Goal: Task Accomplishment & Management: Use online tool/utility

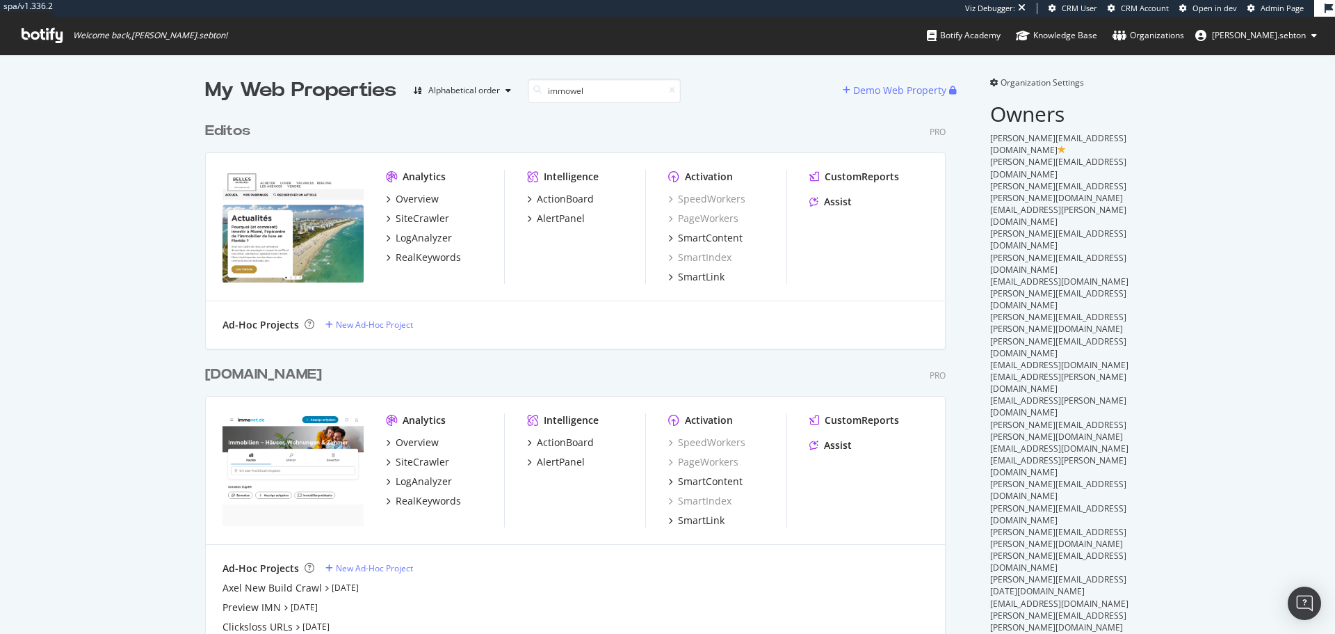
scroll to position [316, 741]
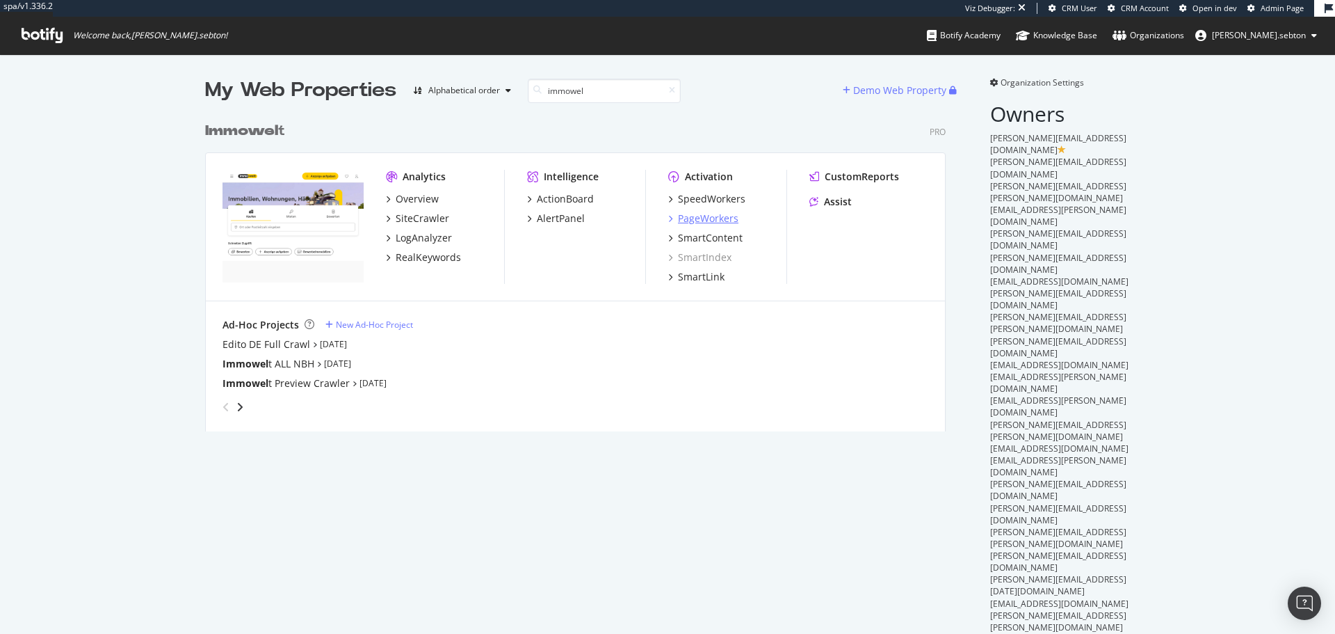
type input "immowel"
click at [711, 216] on div "PageWorkers" at bounding box center [708, 218] width 61 height 14
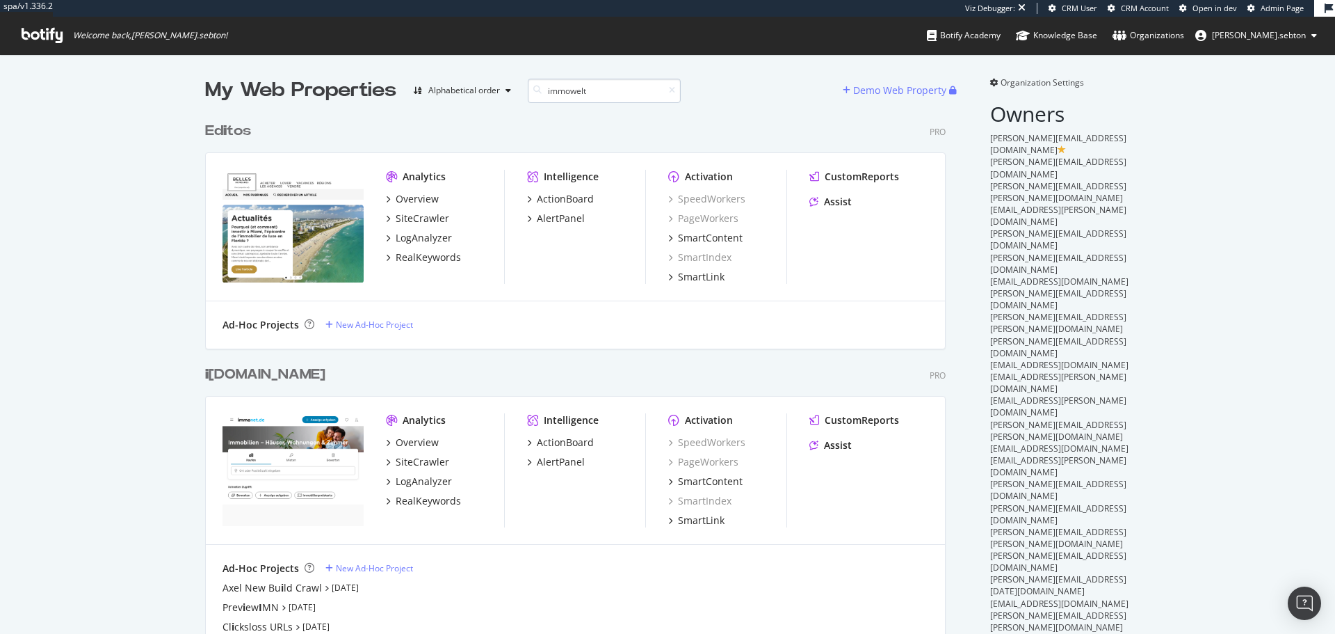
scroll to position [316, 741]
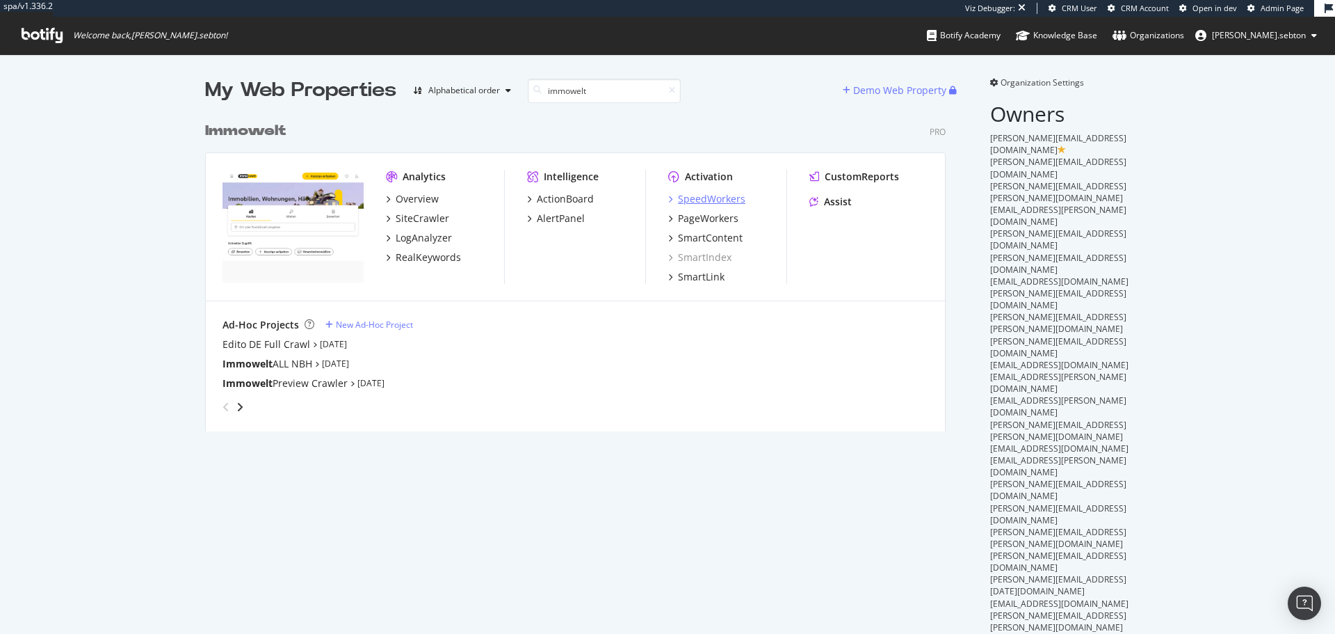
type input "immowelt"
click at [710, 200] on div "SpeedWorkers" at bounding box center [711, 199] width 67 height 14
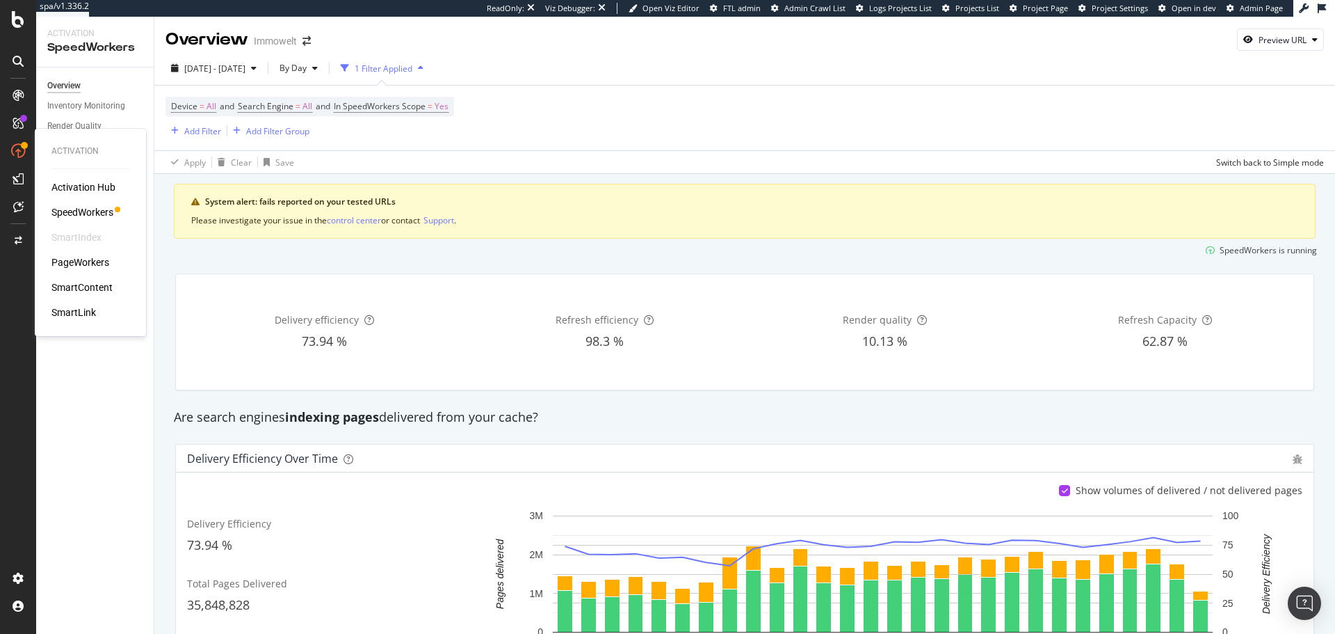
click at [74, 262] on div "PageWorkers" at bounding box center [80, 262] width 58 height 14
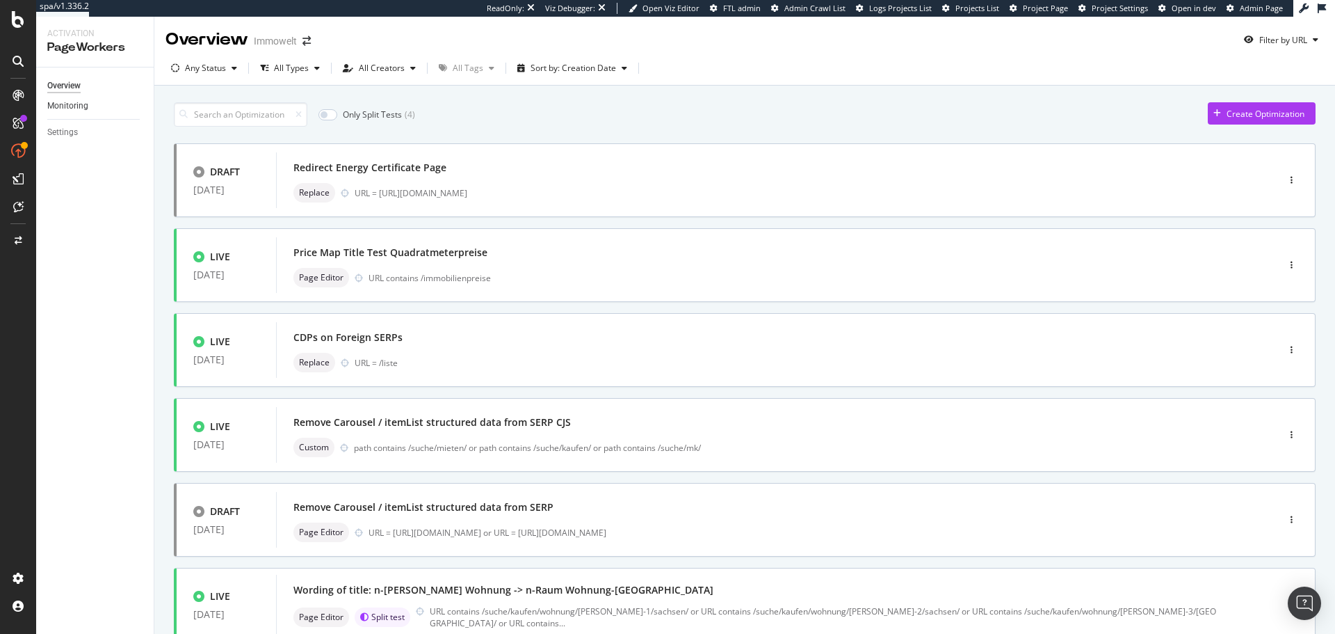
click at [92, 109] on link "Monitoring" at bounding box center [95, 106] width 97 height 15
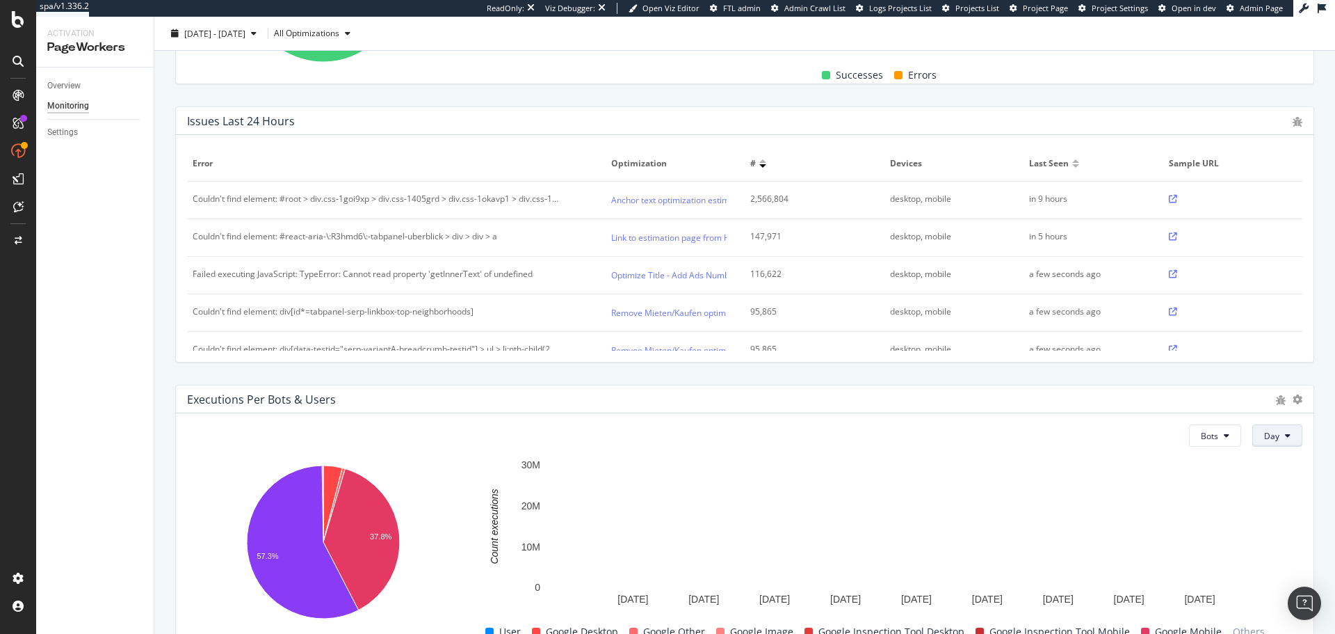
scroll to position [484, 0]
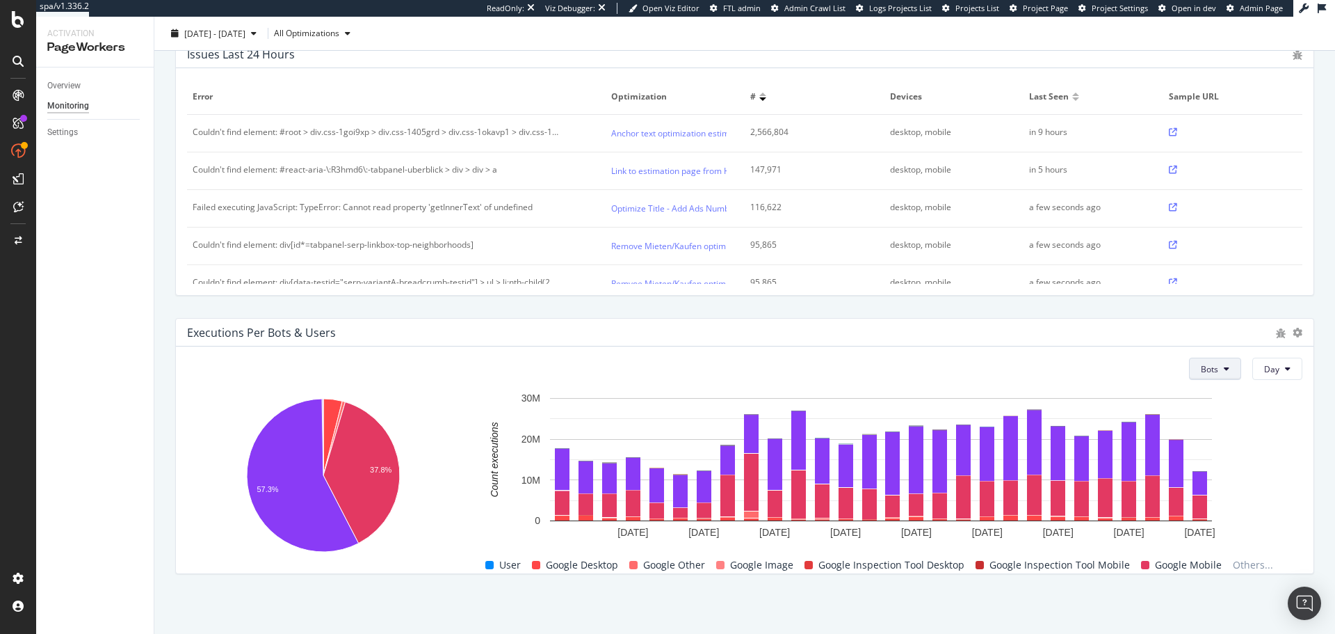
click at [1224, 371] on icon at bounding box center [1227, 368] width 6 height 8
click at [1209, 416] on span "Users" at bounding box center [1203, 422] width 23 height 13
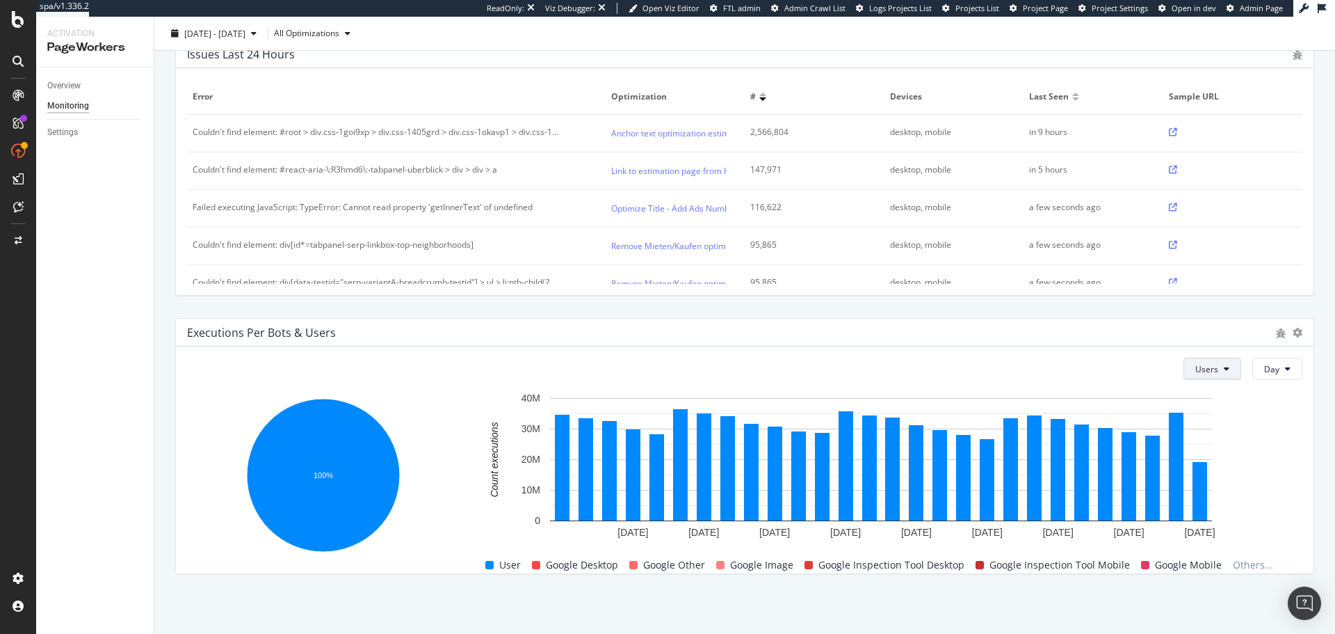
click at [1208, 370] on span "Users" at bounding box center [1207, 369] width 23 height 12
click at [1195, 396] on span "Bots" at bounding box center [1198, 396] width 23 height 13
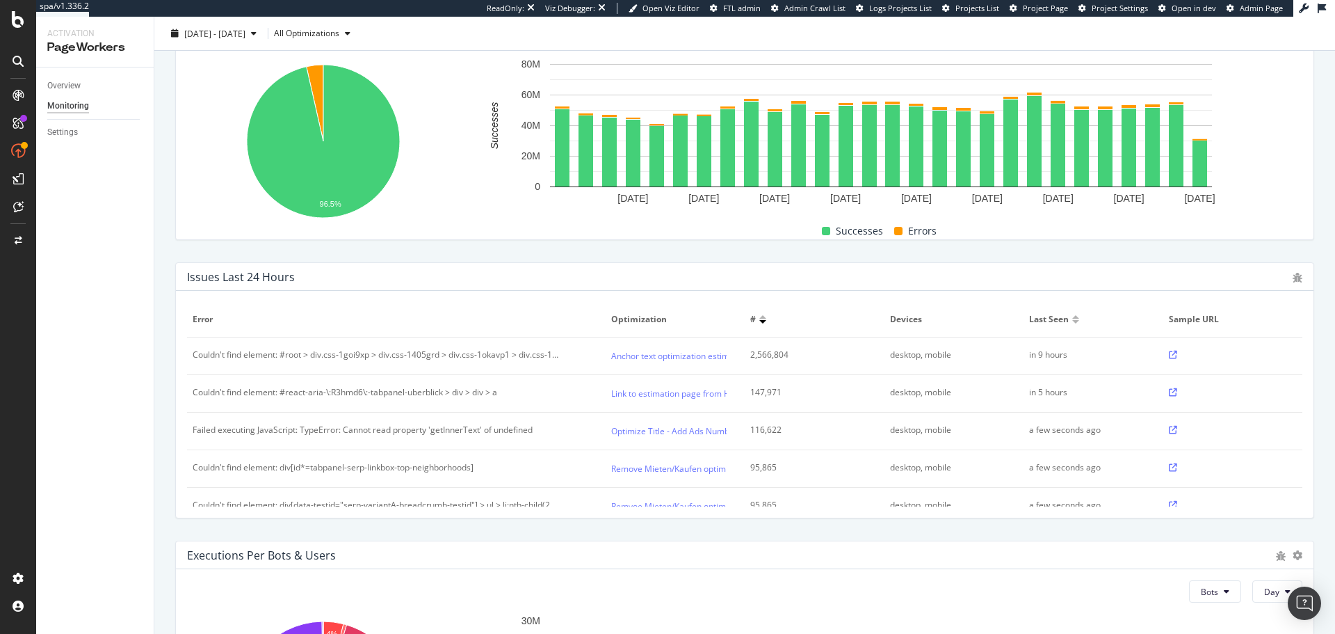
scroll to position [0, 0]
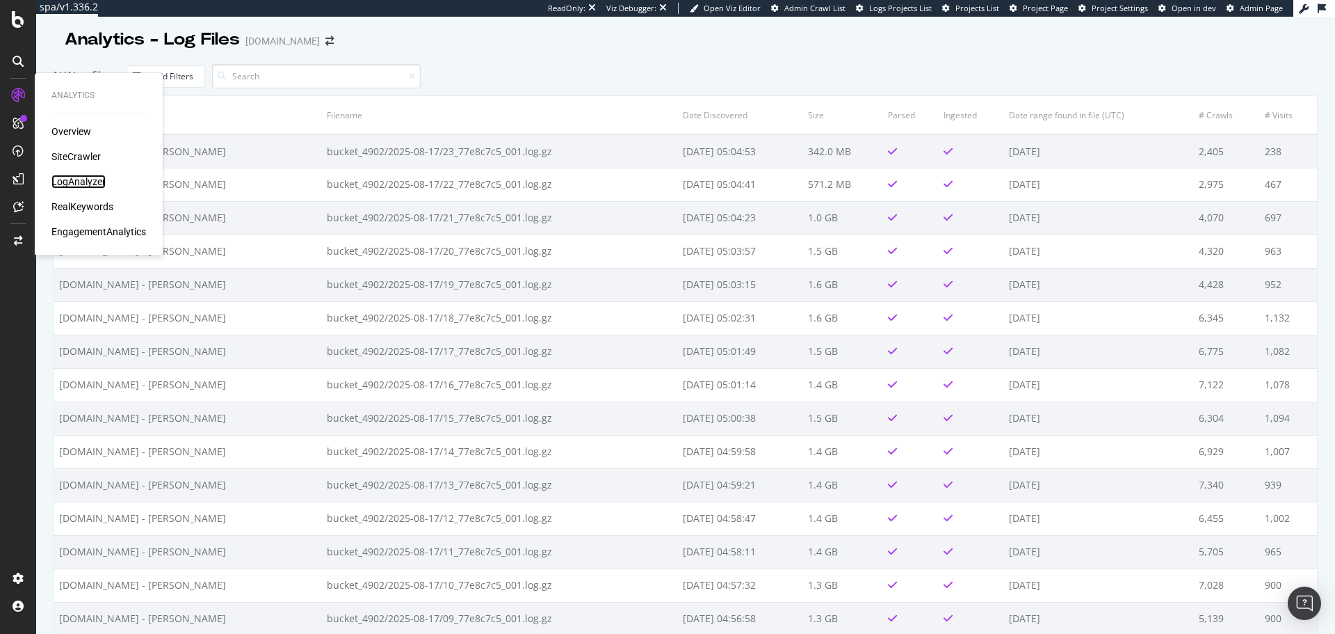
click at [77, 176] on div "LogAnalyzer" at bounding box center [78, 182] width 54 height 14
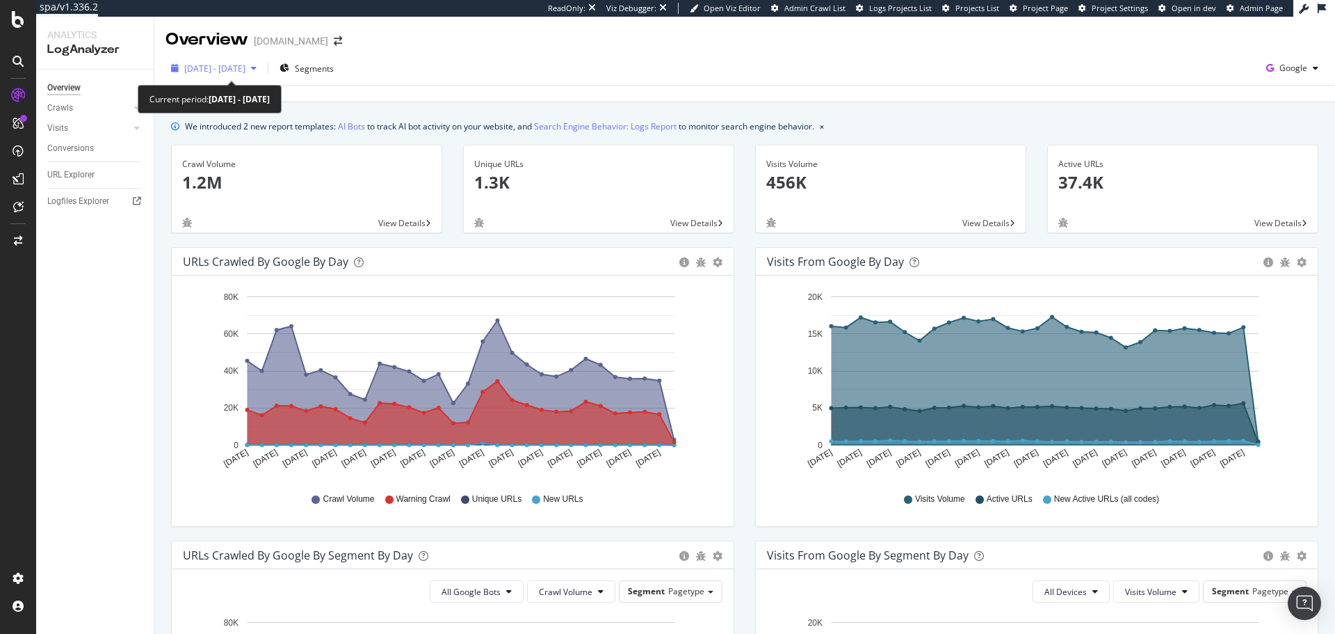
click at [243, 72] on span "2025 Jul. 20th - Aug. 18th" at bounding box center [214, 69] width 61 height 12
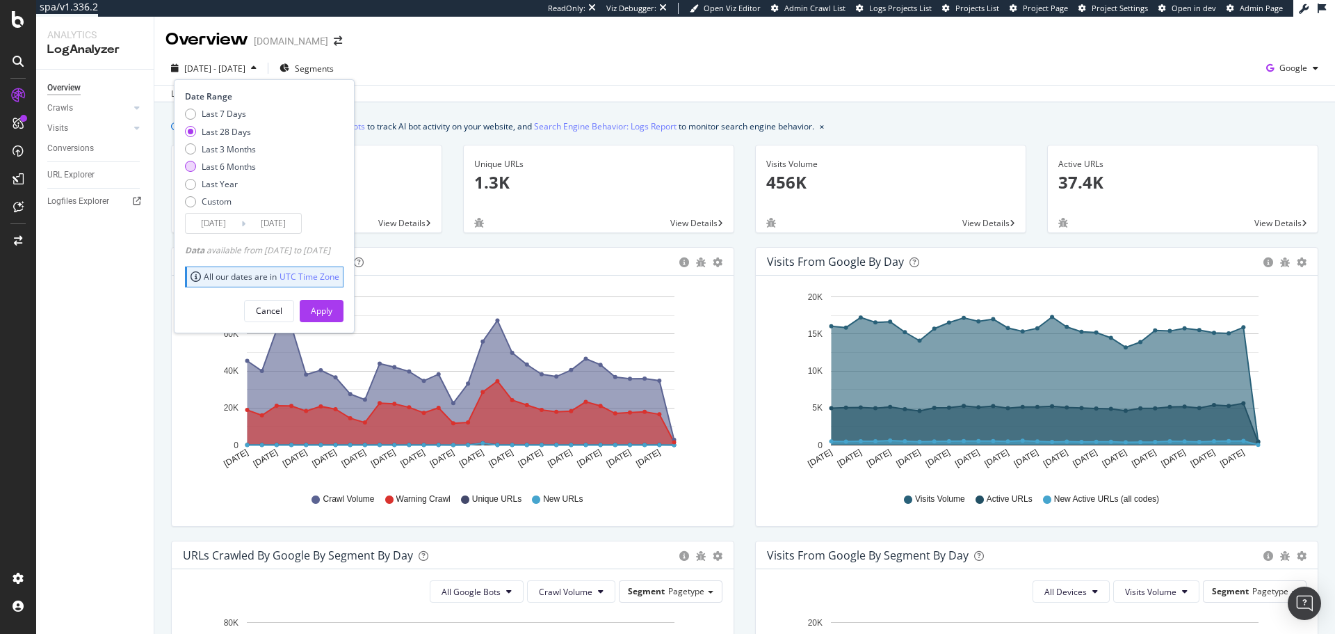
click at [198, 168] on div "Last 6 Months" at bounding box center [220, 167] width 71 height 12
type input "2025/02/19"
click at [332, 319] on div "Apply" at bounding box center [322, 310] width 22 height 21
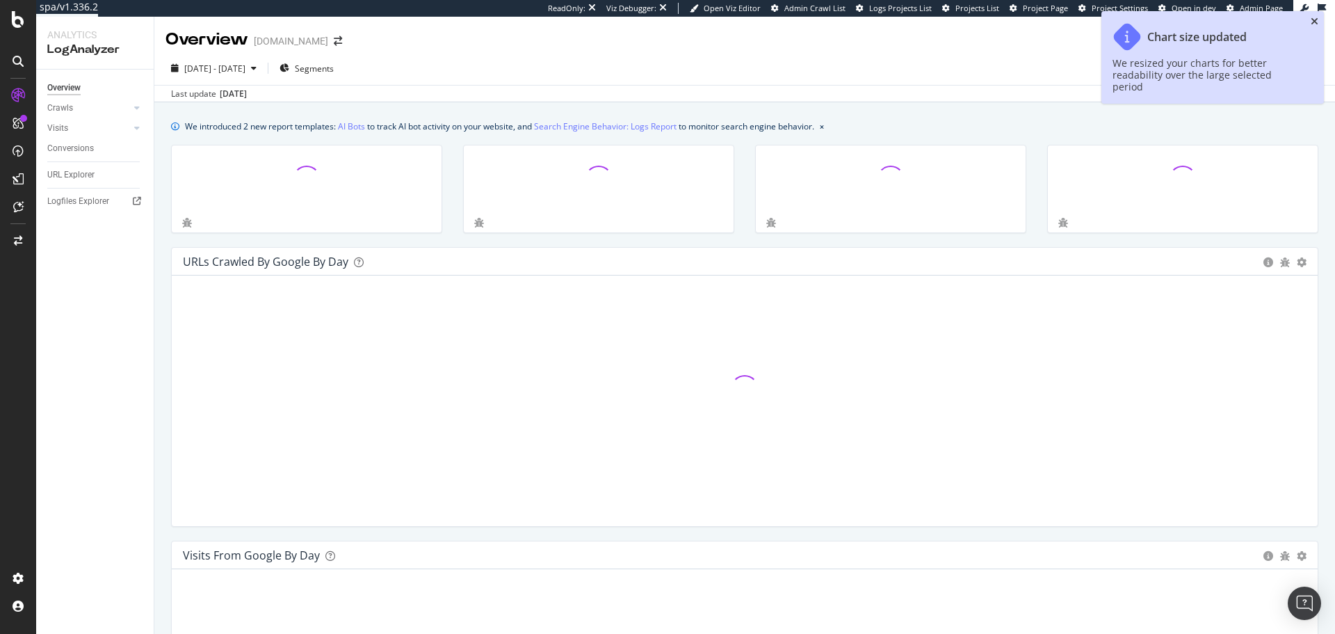
click at [1317, 22] on icon "close toast" at bounding box center [1315, 22] width 8 height 10
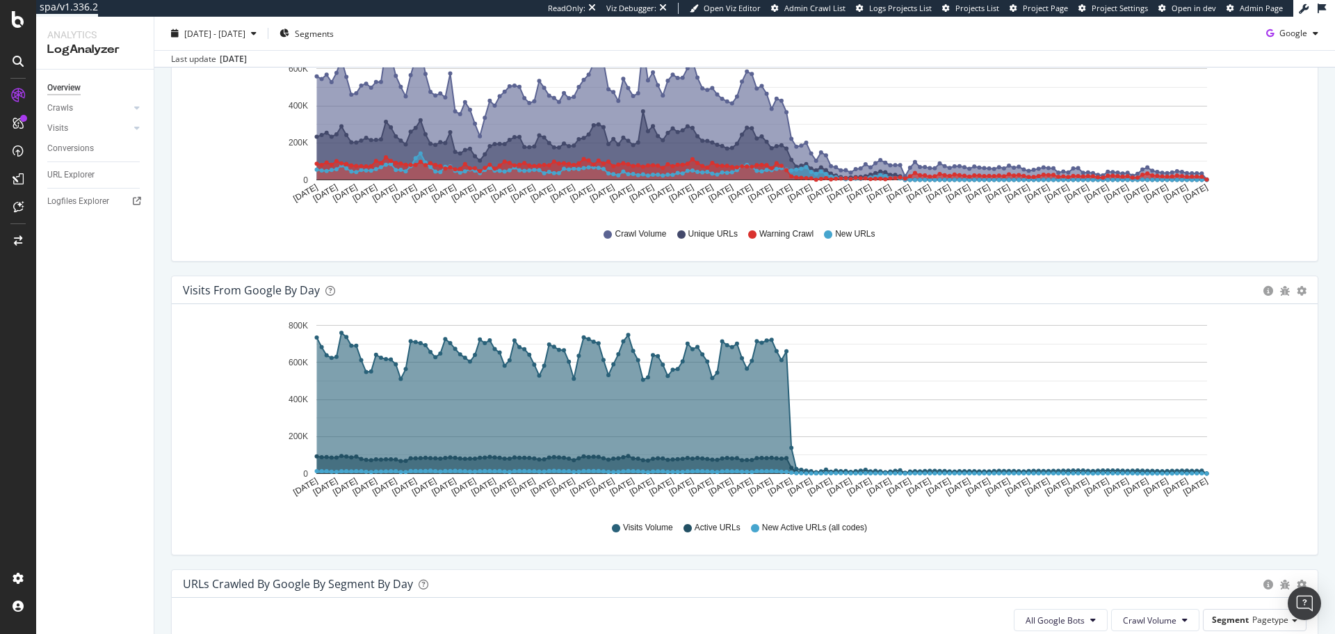
scroll to position [348, 0]
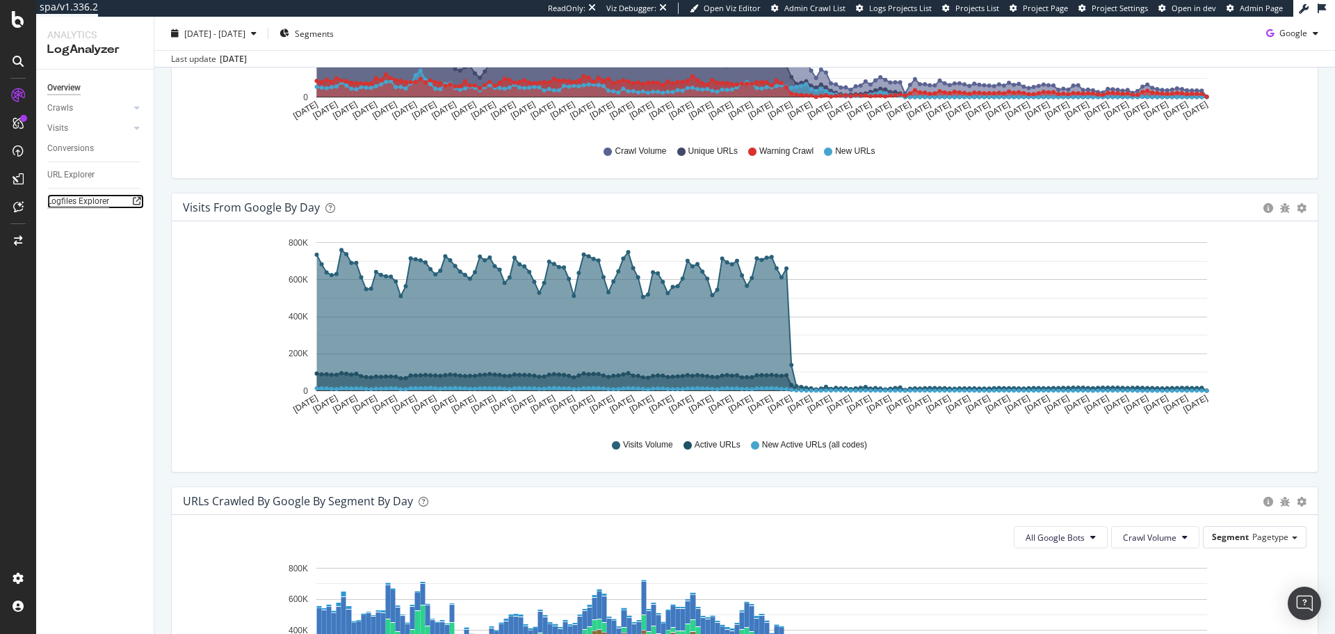
click at [90, 204] on div "Logfiles Explorer" at bounding box center [78, 201] width 62 height 15
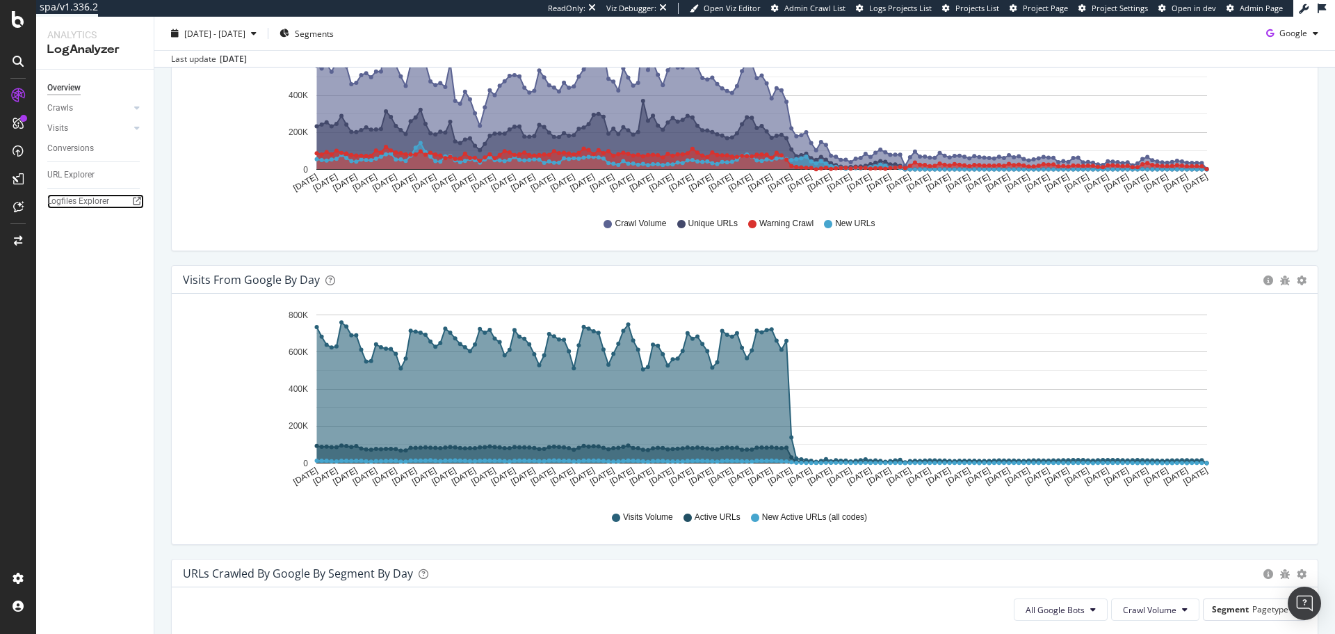
scroll to position [209, 0]
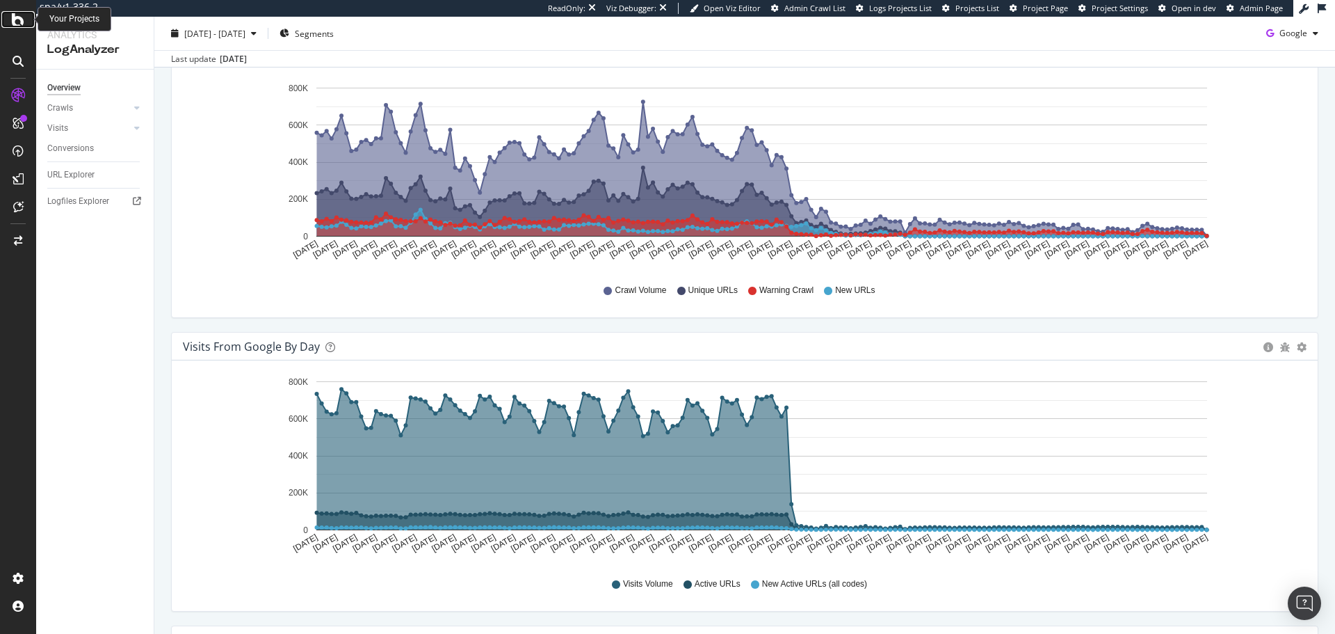
click at [22, 23] on icon at bounding box center [18, 19] width 13 height 17
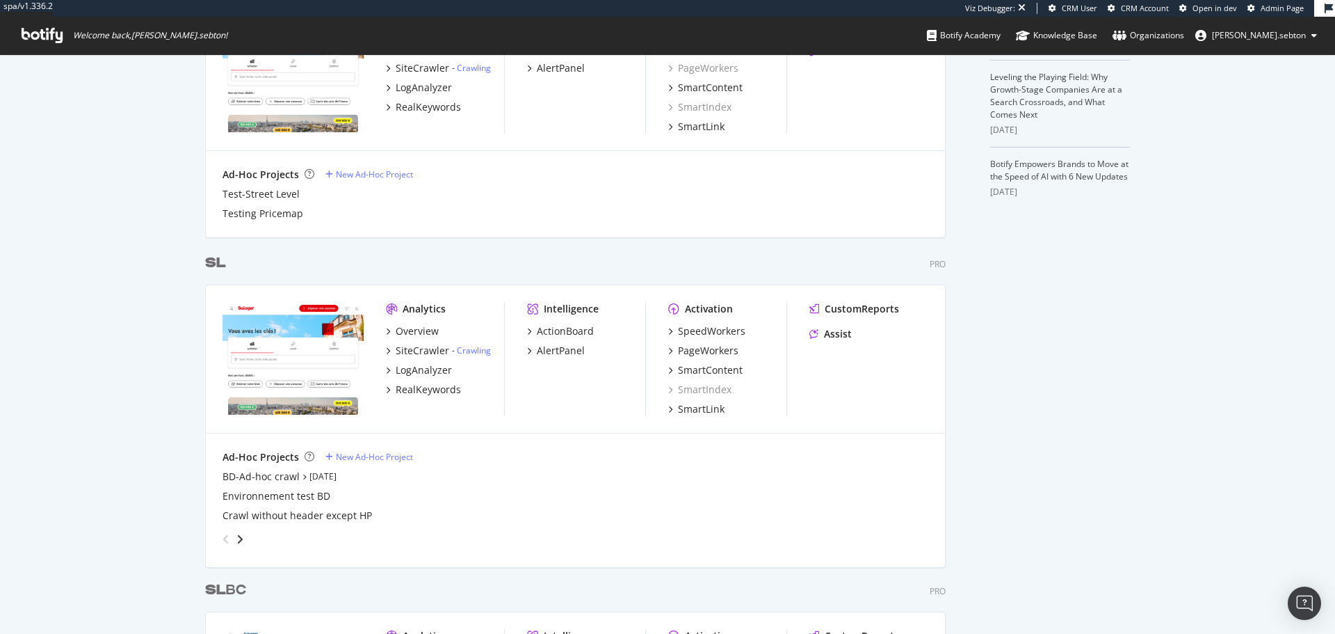
scroll to position [487, 0]
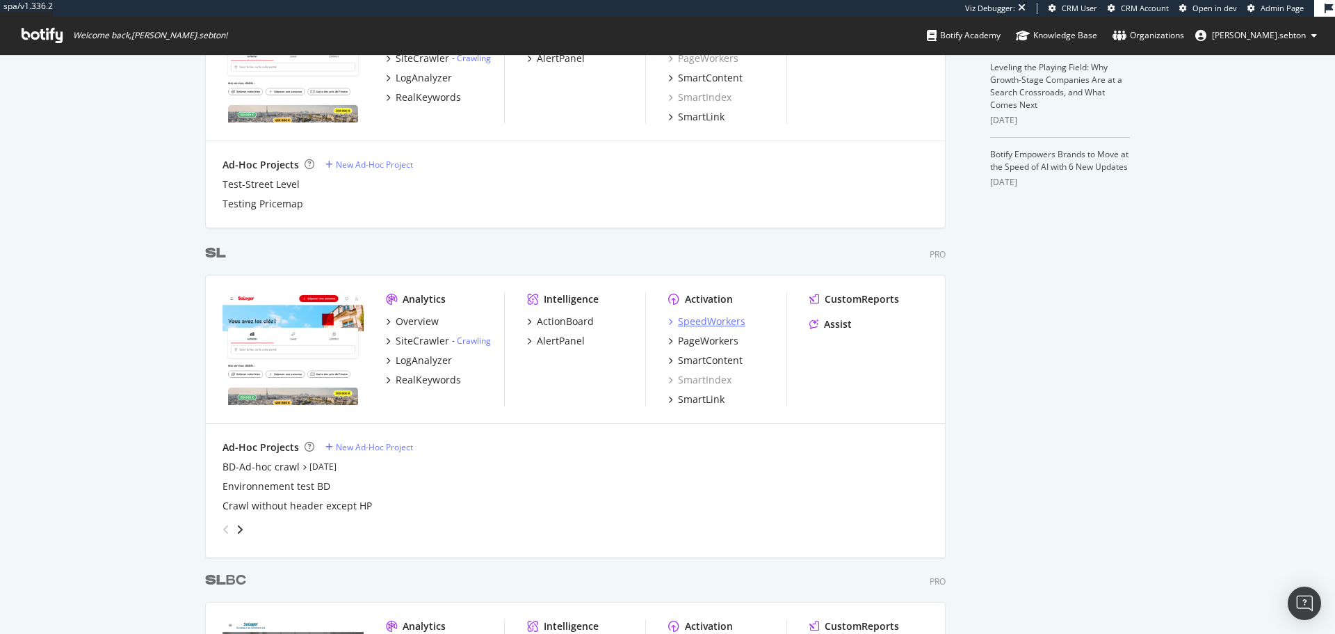
type input "sl"
click at [731, 318] on div "SpeedWorkers" at bounding box center [711, 321] width 67 height 14
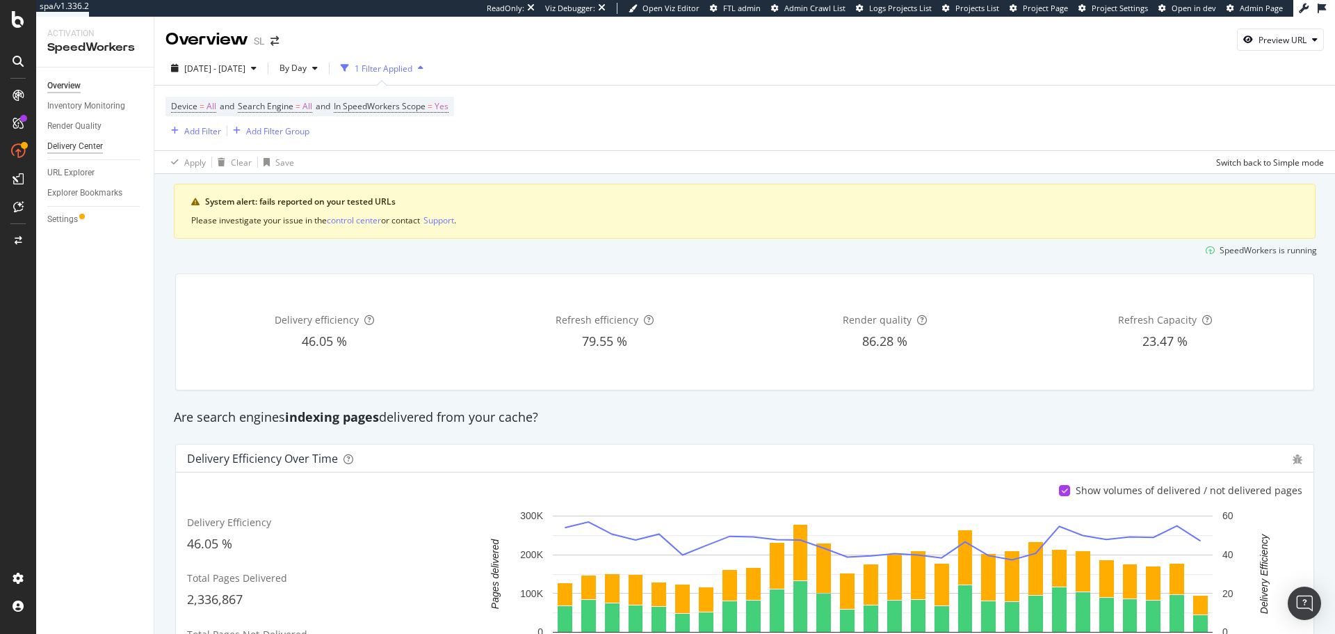
click at [74, 147] on div "Delivery Center" at bounding box center [75, 146] width 56 height 15
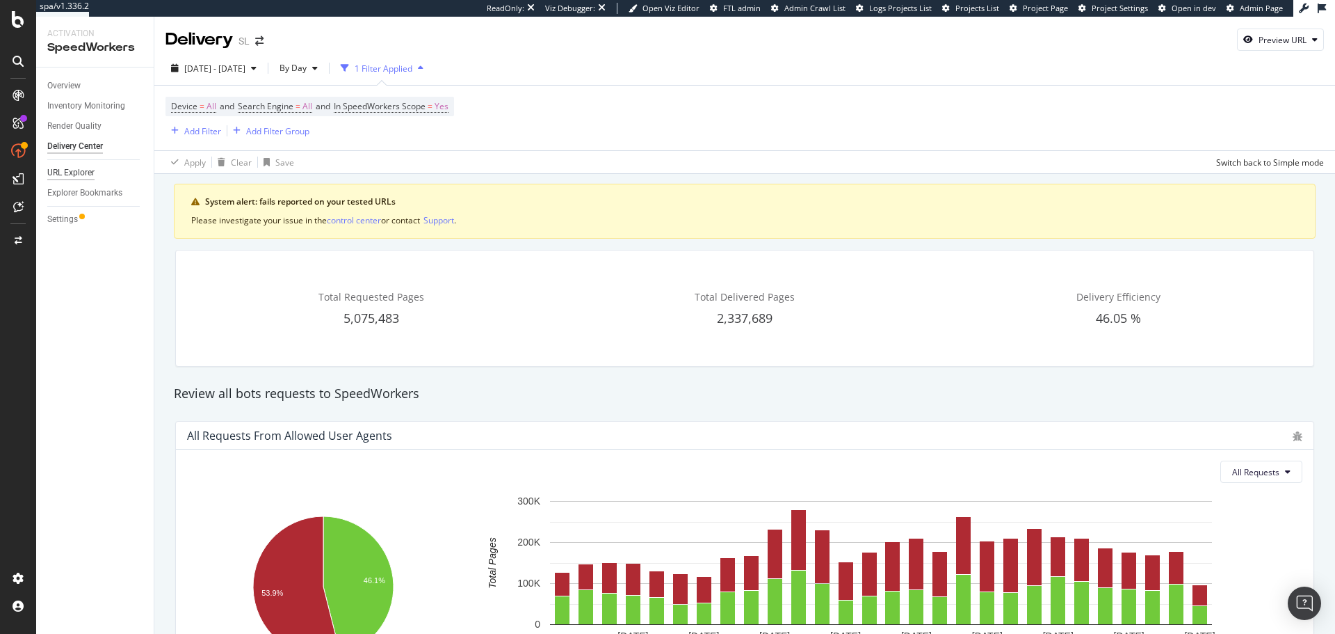
click at [70, 178] on div "URL Explorer" at bounding box center [70, 173] width 47 height 15
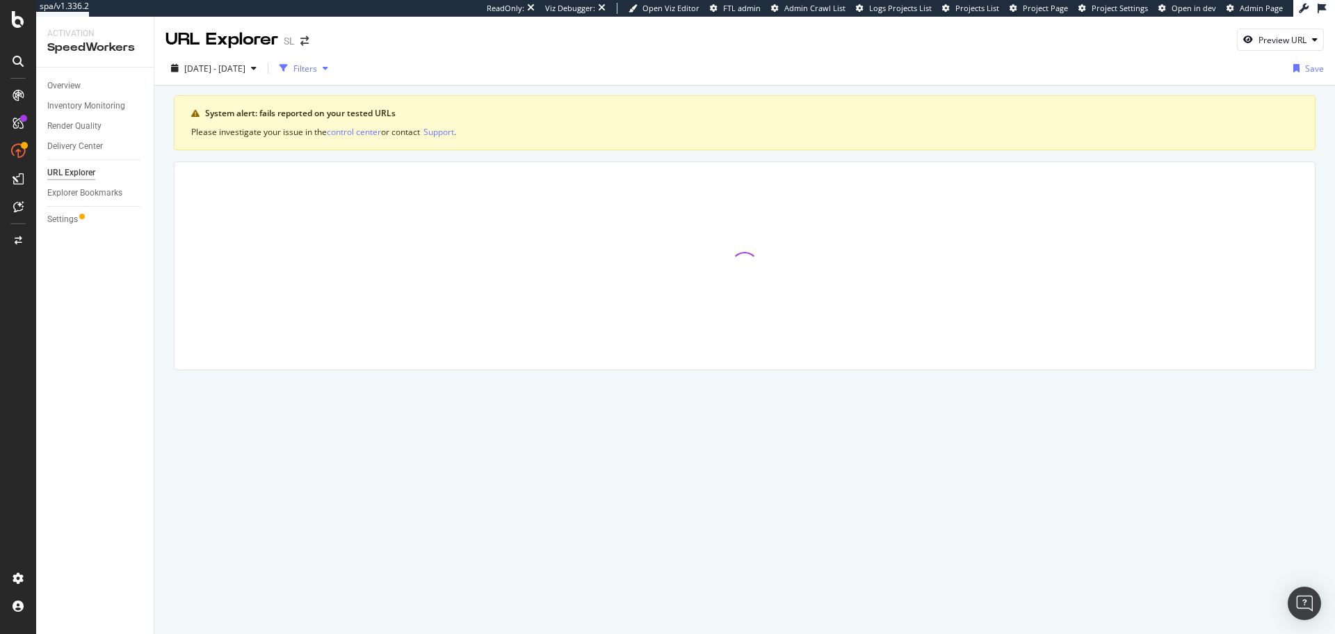
click at [317, 71] on div "Filters" at bounding box center [305, 69] width 24 height 12
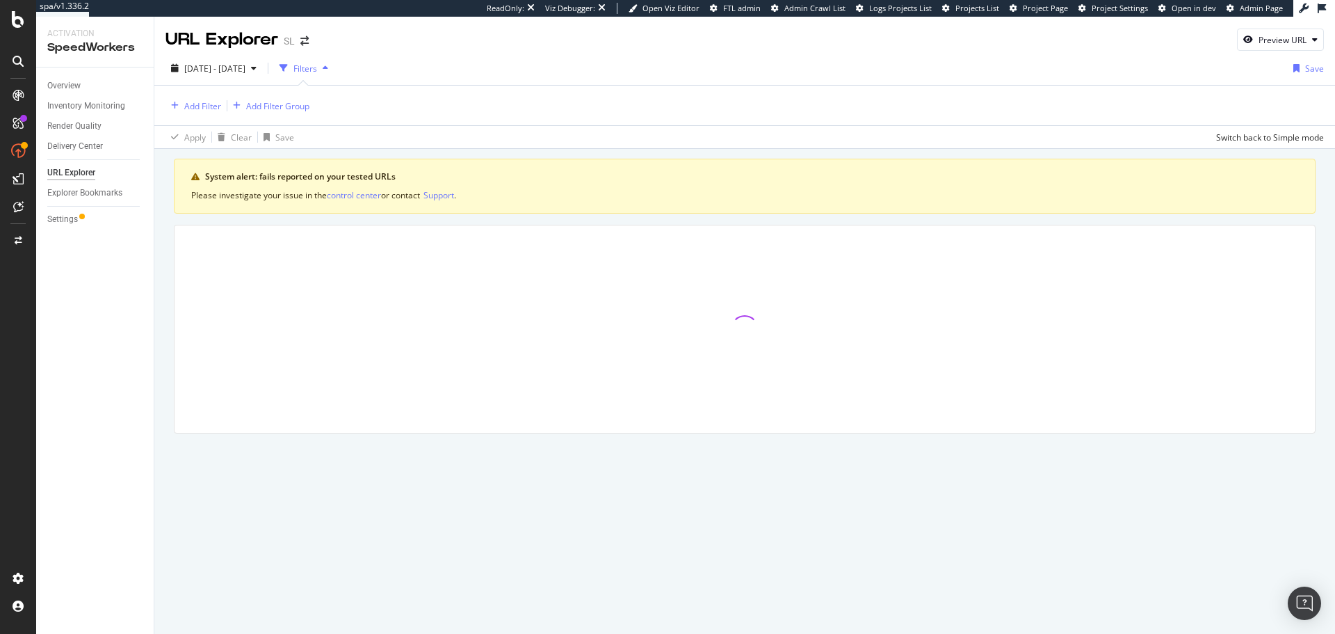
click at [213, 97] on div "Add Filter Add Filter Group" at bounding box center [238, 105] width 144 height 17
click at [211, 107] on div "Add Filter" at bounding box center [202, 106] width 37 height 12
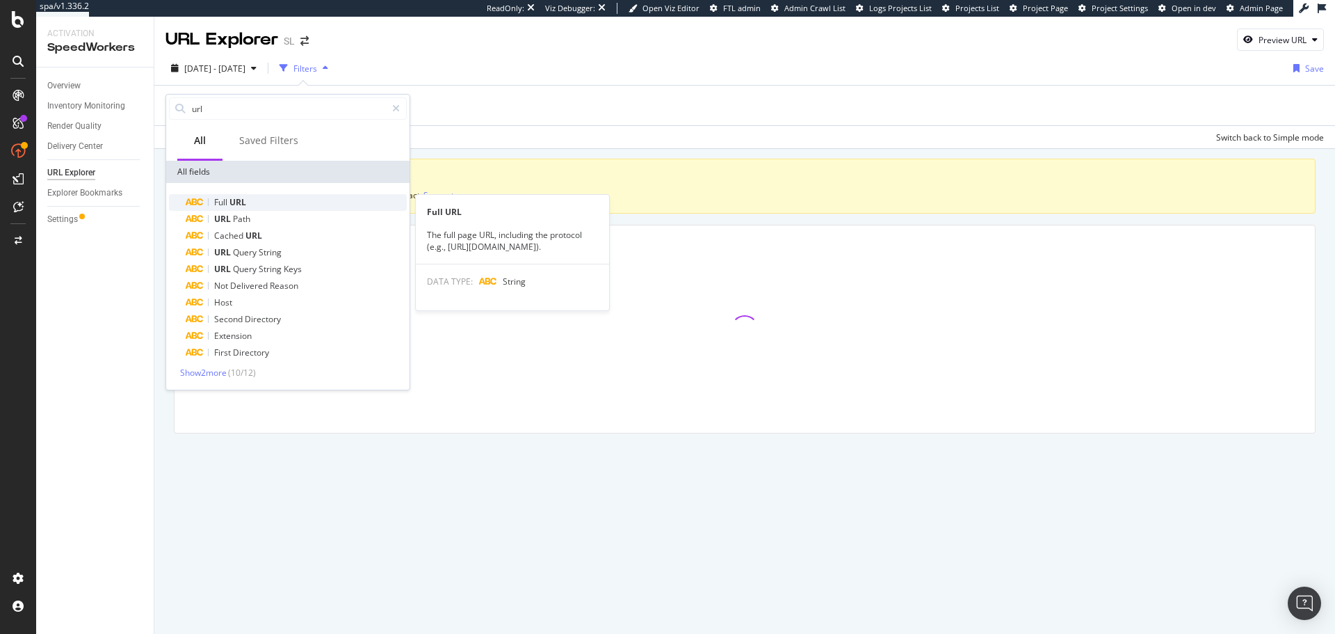
type input "url"
click at [225, 200] on span "Full" at bounding box center [221, 202] width 15 height 12
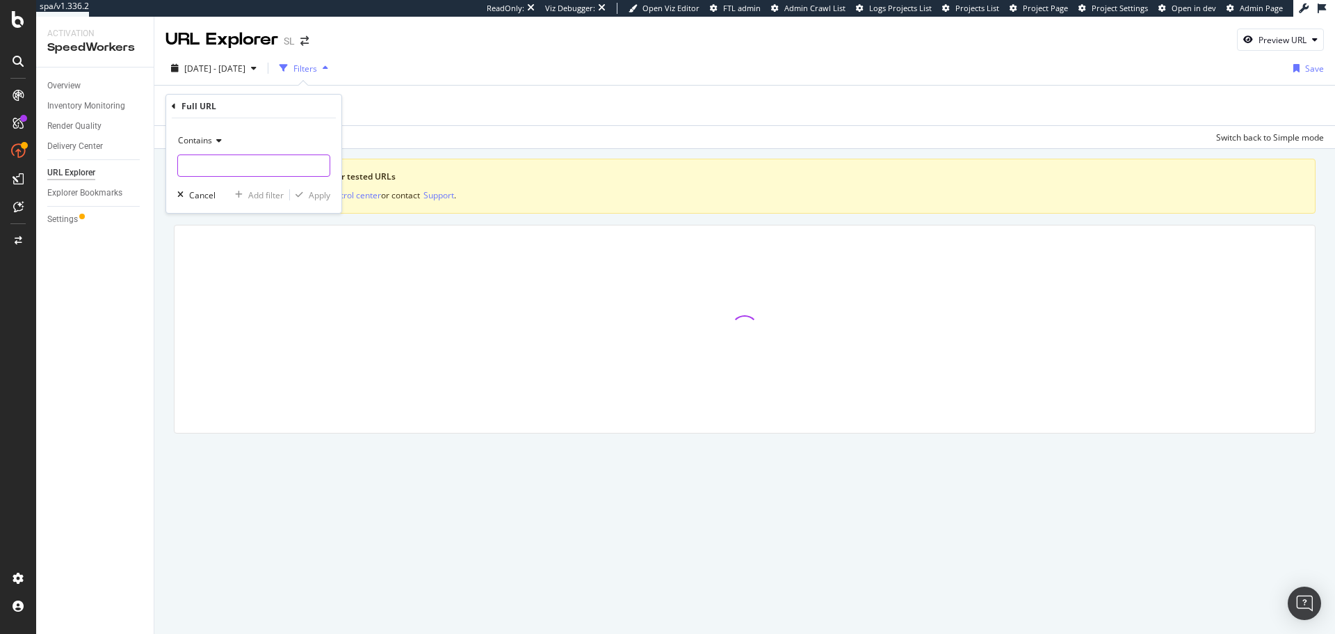
click at [213, 170] on input "text" at bounding box center [254, 165] width 152 height 22
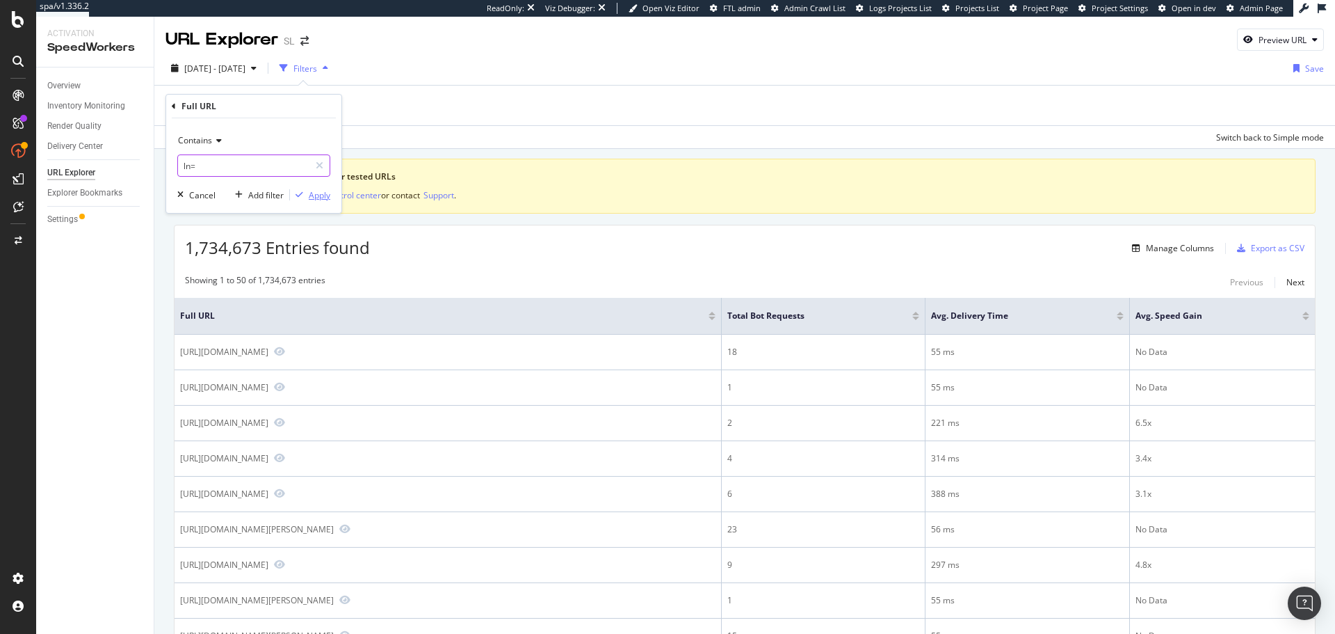
type input "ln="
click at [329, 195] on div "Apply" at bounding box center [320, 195] width 22 height 12
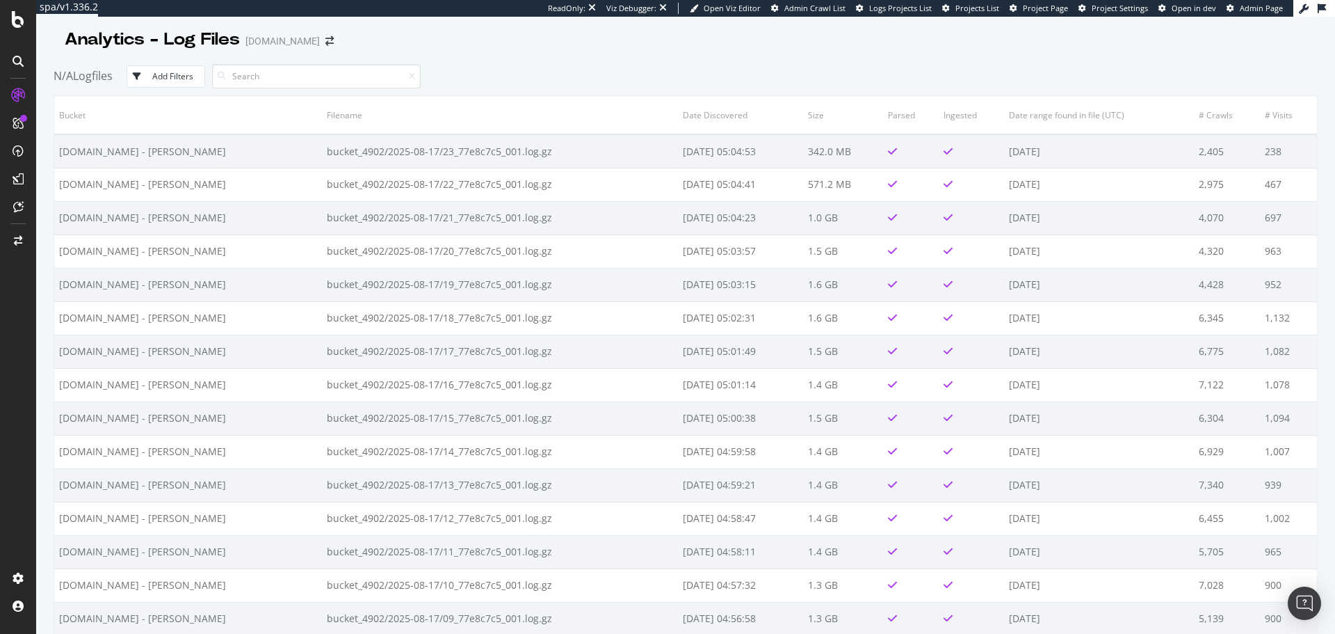
click at [161, 71] on div "Add Filters" at bounding box center [172, 76] width 41 height 12
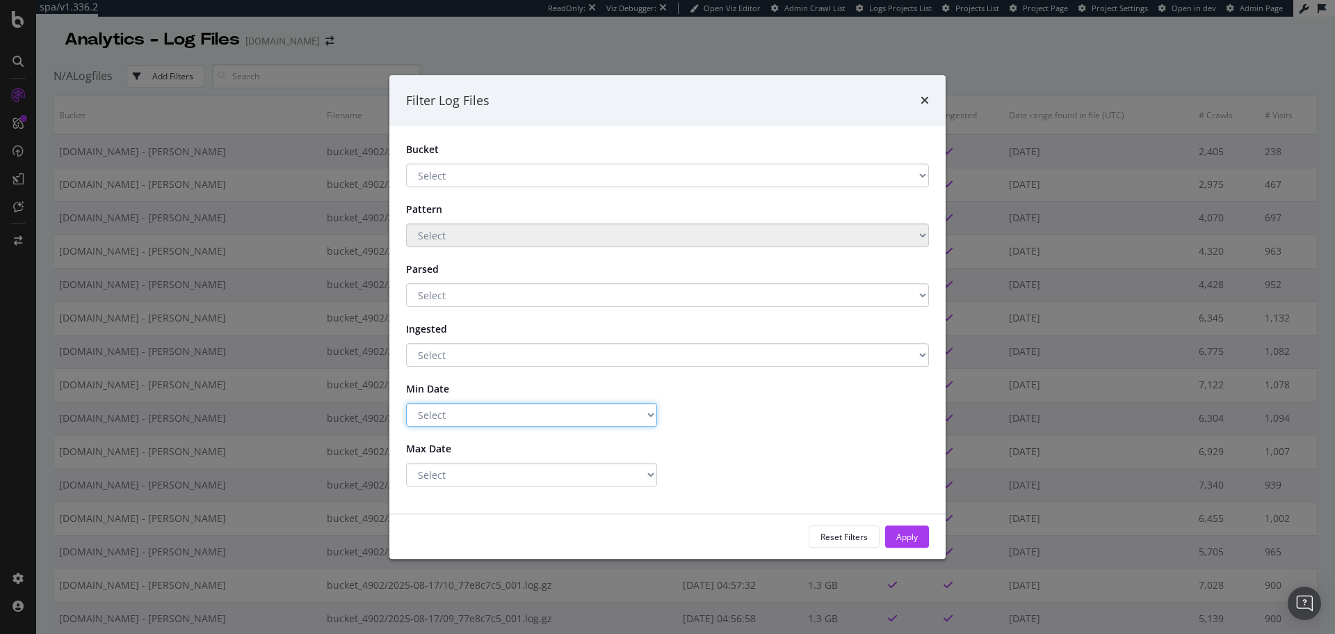
click at [461, 408] on select "Select Greater Than or equals Less Than or equals Equals" at bounding box center [531, 415] width 251 height 24
select select "gte"
click at [406, 403] on select "Select Greater Than or equals Less Than or equals Equals" at bounding box center [531, 415] width 251 height 24
click at [711, 410] on input "2025-08-18" at bounding box center [803, 415] width 251 height 24
click at [746, 412] on input "2025-08-18" at bounding box center [803, 415] width 251 height 24
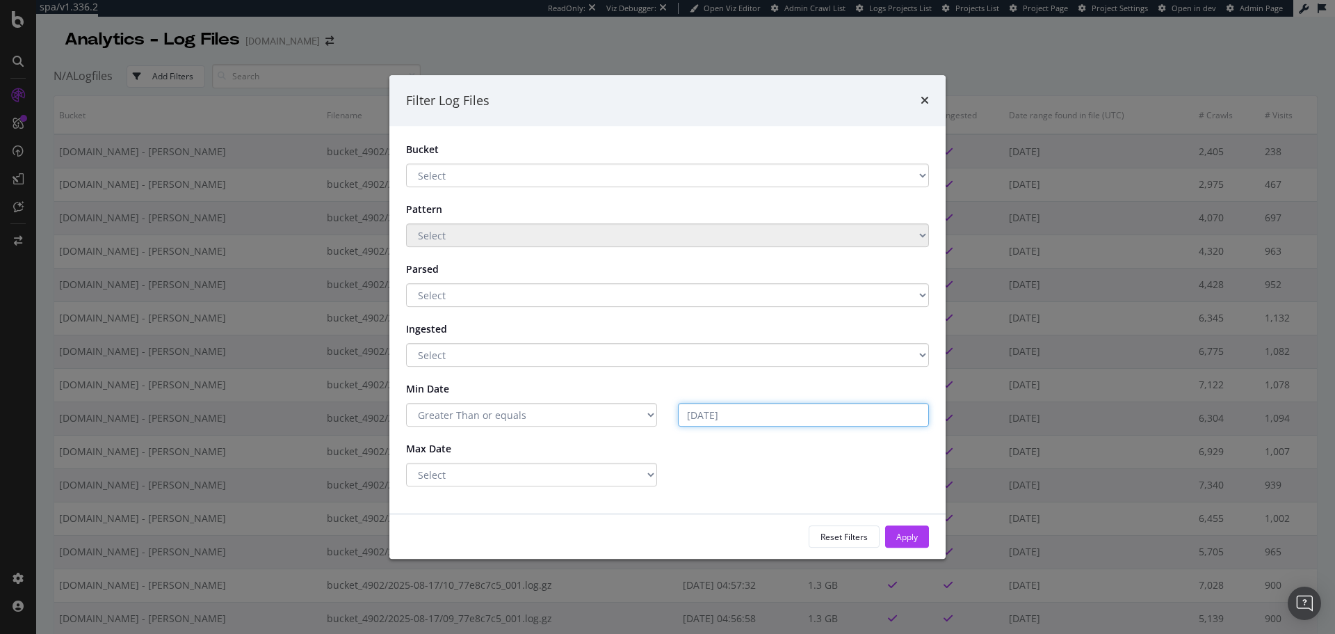
click at [732, 417] on input "2025-08-18" at bounding box center [803, 415] width 251 height 24
click at [739, 419] on input "2025-08-18" at bounding box center [803, 415] width 251 height 24
click at [732, 416] on input "2025-08-18" at bounding box center [803, 415] width 251 height 24
click at [738, 417] on input "2025-08-18" at bounding box center [803, 415] width 251 height 24
click at [715, 416] on input "2025-08-18" at bounding box center [803, 415] width 251 height 24
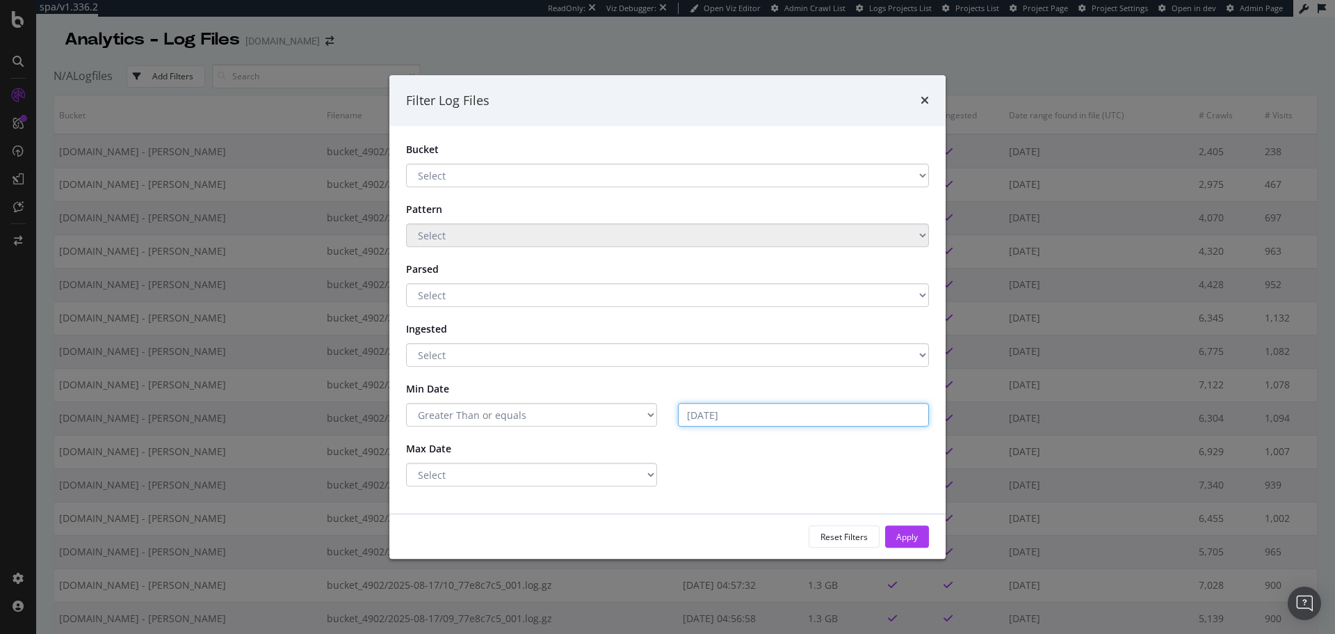
click at [686, 412] on input "2025-08-18" at bounding box center [803, 415] width 251 height 24
click at [692, 416] on input "2025-08-18" at bounding box center [803, 415] width 251 height 24
drag, startPoint x: 730, startPoint y: 418, endPoint x: 755, endPoint y: 429, distance: 27.4
click at [734, 418] on input "2025-08-18" at bounding box center [803, 415] width 251 height 24
type input "2025-08-18"
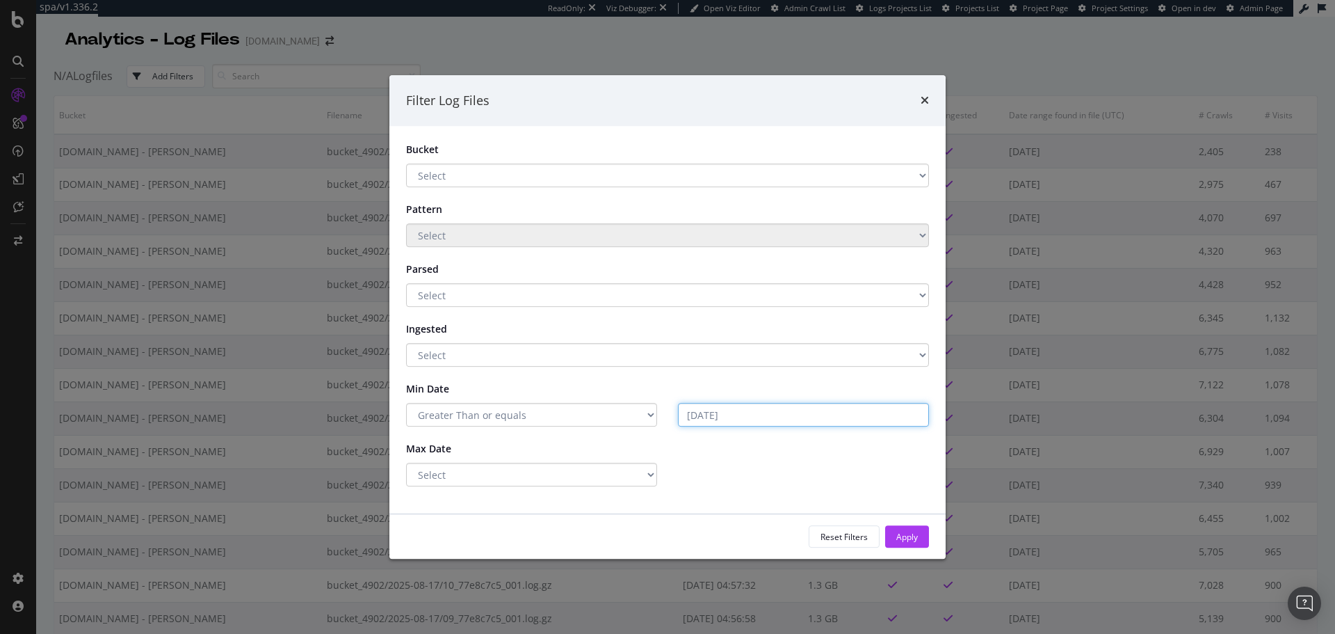
click at [693, 412] on input "2025-08-18" at bounding box center [803, 415] width 251 height 24
click at [628, 415] on select "Select Greater Than or equals Less Than or equals Equals" at bounding box center [531, 415] width 251 height 24
select select "lte"
click at [406, 403] on select "Select Greater Than or equals Less Than or equals Equals" at bounding box center [531, 415] width 251 height 24
click at [762, 408] on input "2025-08-18" at bounding box center [803, 415] width 251 height 24
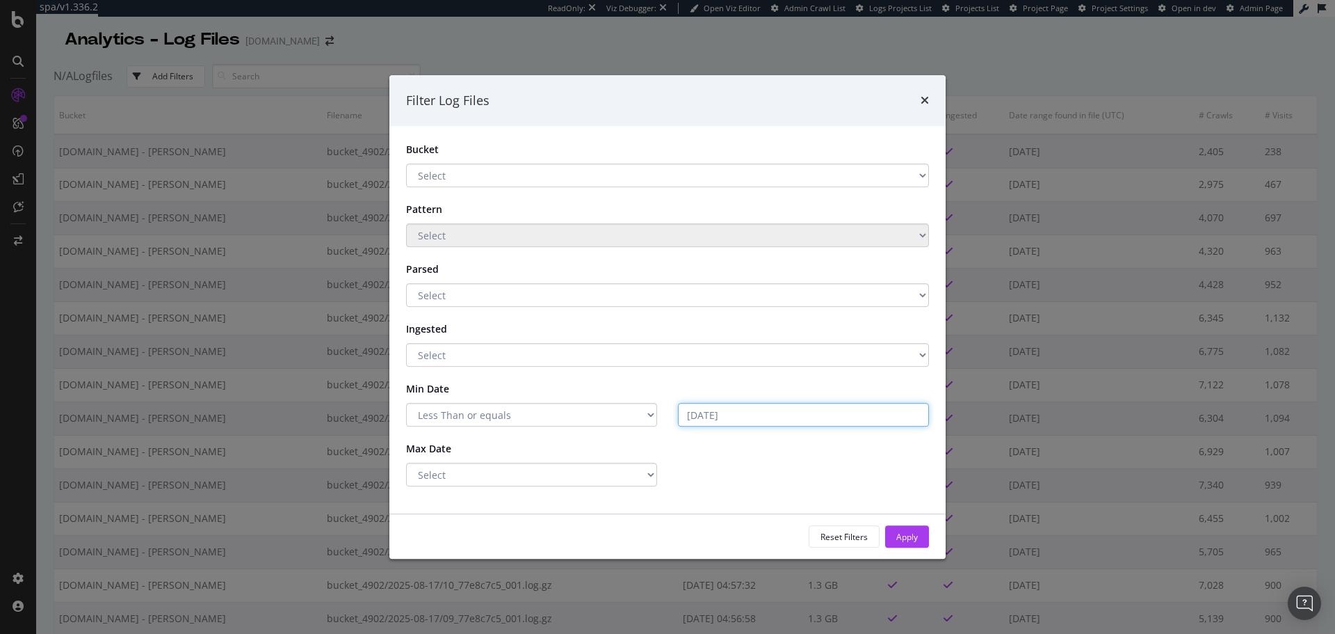
click at [714, 417] on input "2025-08-18" at bounding box center [803, 415] width 251 height 24
drag, startPoint x: 734, startPoint y: 416, endPoint x: 727, endPoint y: 421, distance: 8.9
click at [623, 416] on div "Select Greater Than or equals Less Than or equals Equals 2025-08-18" at bounding box center [668, 415] width 544 height 24
type input "2025-08-18"
drag, startPoint x: 844, startPoint y: 548, endPoint x: 838, endPoint y: 535, distance: 14.3
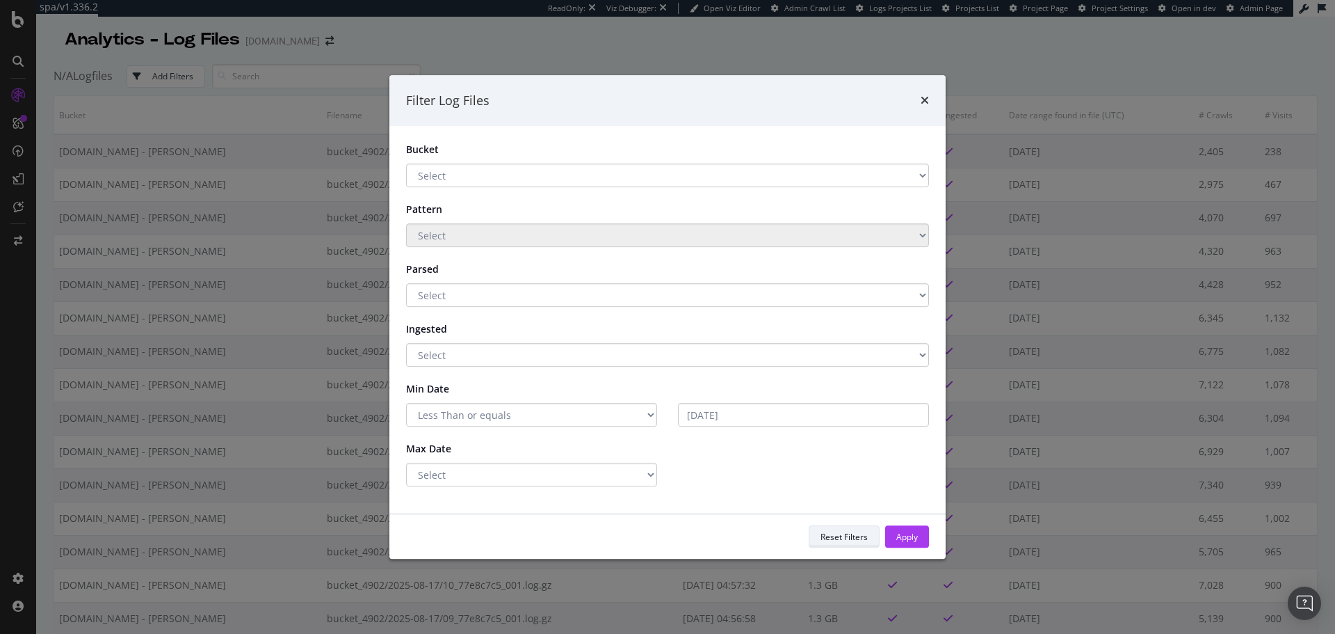
click at [841, 547] on div "Reset Filters Apply" at bounding box center [667, 536] width 556 height 45
click at [838, 533] on div "Reset Filters" at bounding box center [844, 537] width 47 height 12
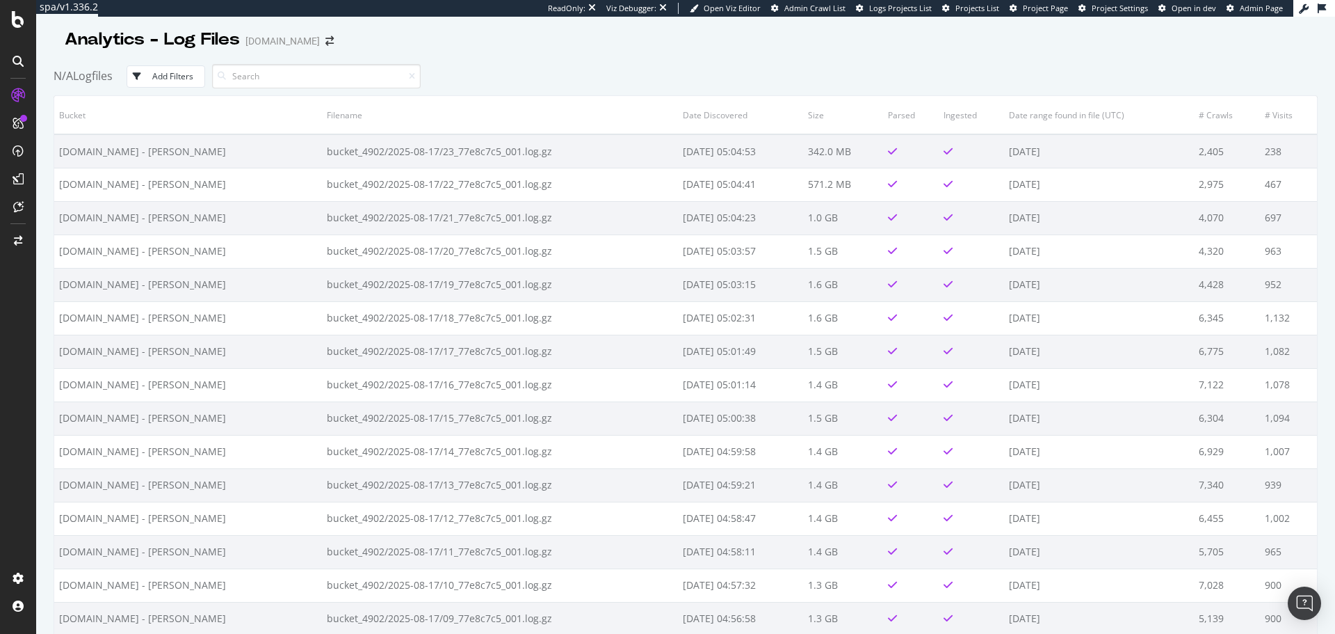
click at [191, 63] on div "N/A Logfiles Add Filters" at bounding box center [686, 76] width 1264 height 38
click at [172, 77] on div "Add Filters" at bounding box center [172, 76] width 41 height 12
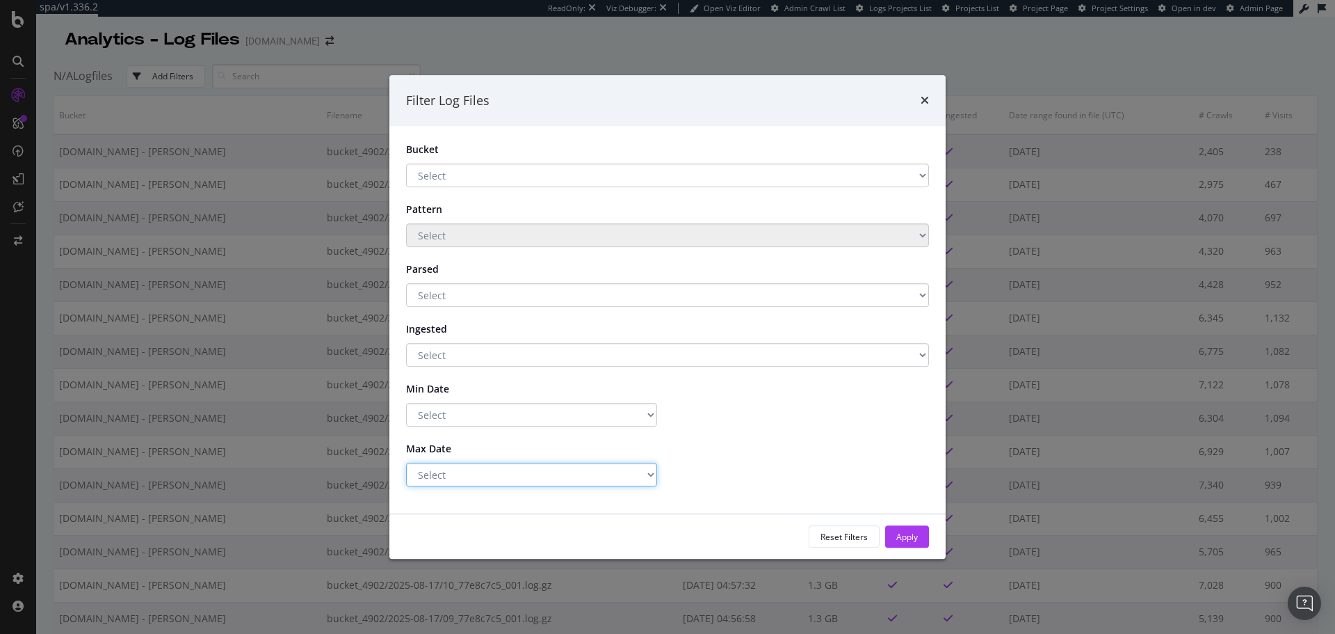
click at [624, 471] on select "Select Greater Than or equals Less Than or equals Equals" at bounding box center [531, 474] width 251 height 24
select select "lte"
click at [406, 462] on select "Select Greater Than or equals Less Than or equals Equals" at bounding box center [531, 474] width 251 height 24
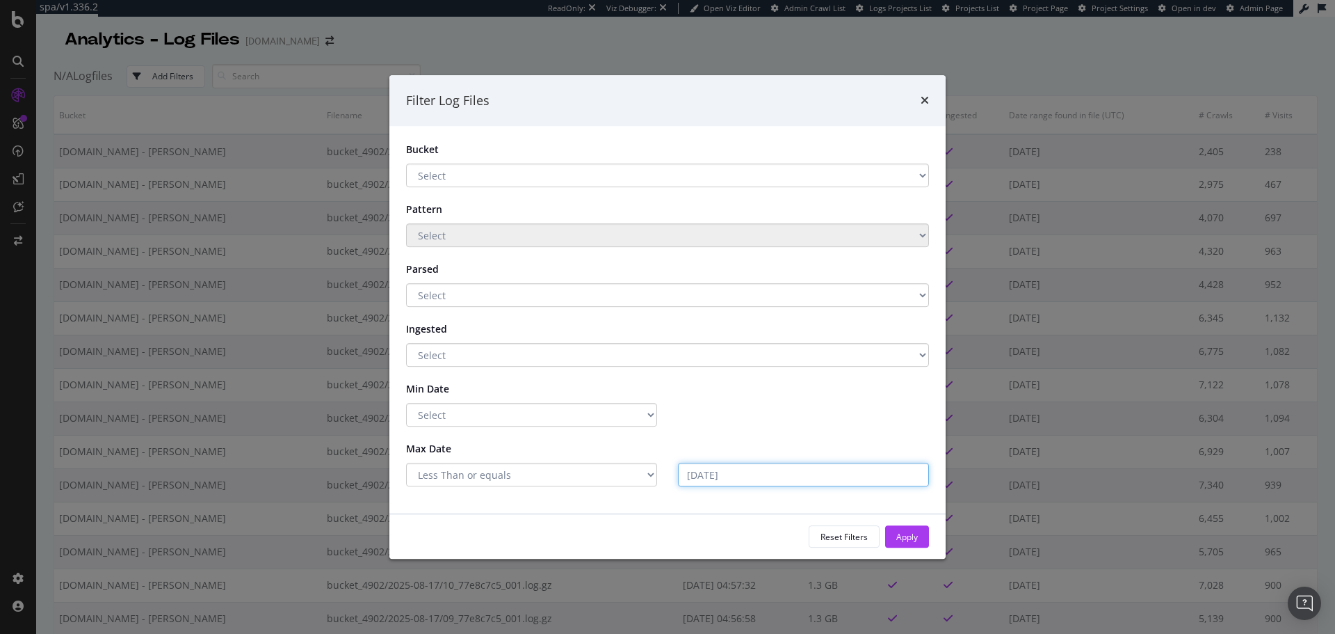
click at [734, 482] on input "2025-08-18" at bounding box center [803, 474] width 251 height 24
click at [733, 481] on input "2025-08-18" at bounding box center [803, 474] width 251 height 24
click at [709, 469] on input "2025-08-18" at bounding box center [803, 474] width 251 height 24
drag, startPoint x: 743, startPoint y: 478, endPoint x: 716, endPoint y: 476, distance: 26.5
click at [716, 476] on input "2025-08-18" at bounding box center [803, 474] width 251 height 24
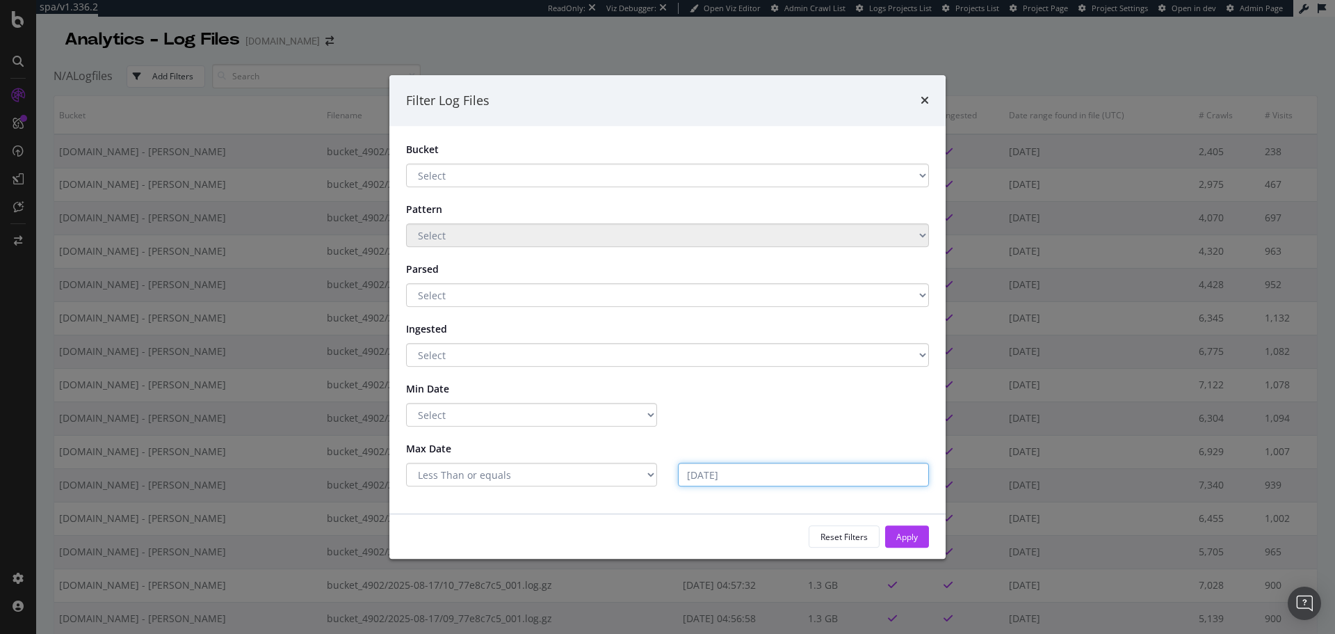
type input "2025-08-18"
drag, startPoint x: 927, startPoint y: 99, endPoint x: 972, endPoint y: 211, distance: 120.8
click at [926, 99] on icon "times" at bounding box center [925, 100] width 8 height 11
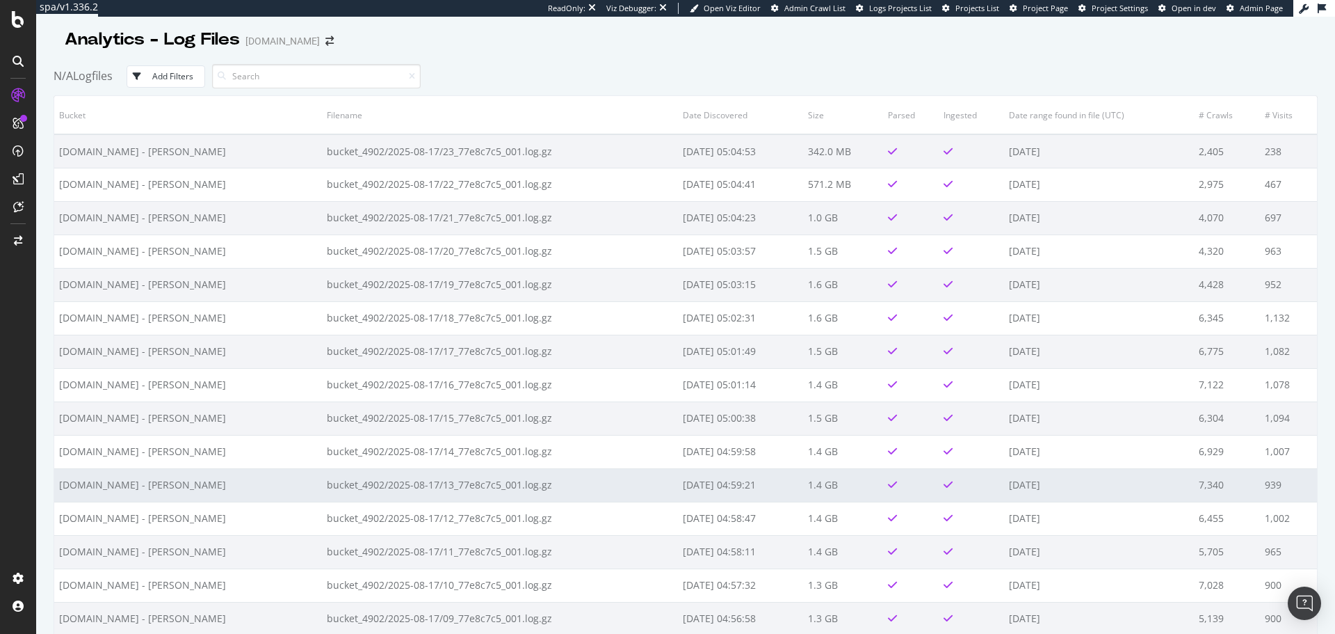
click at [1034, 488] on td "2025-08-17" at bounding box center [1099, 484] width 190 height 33
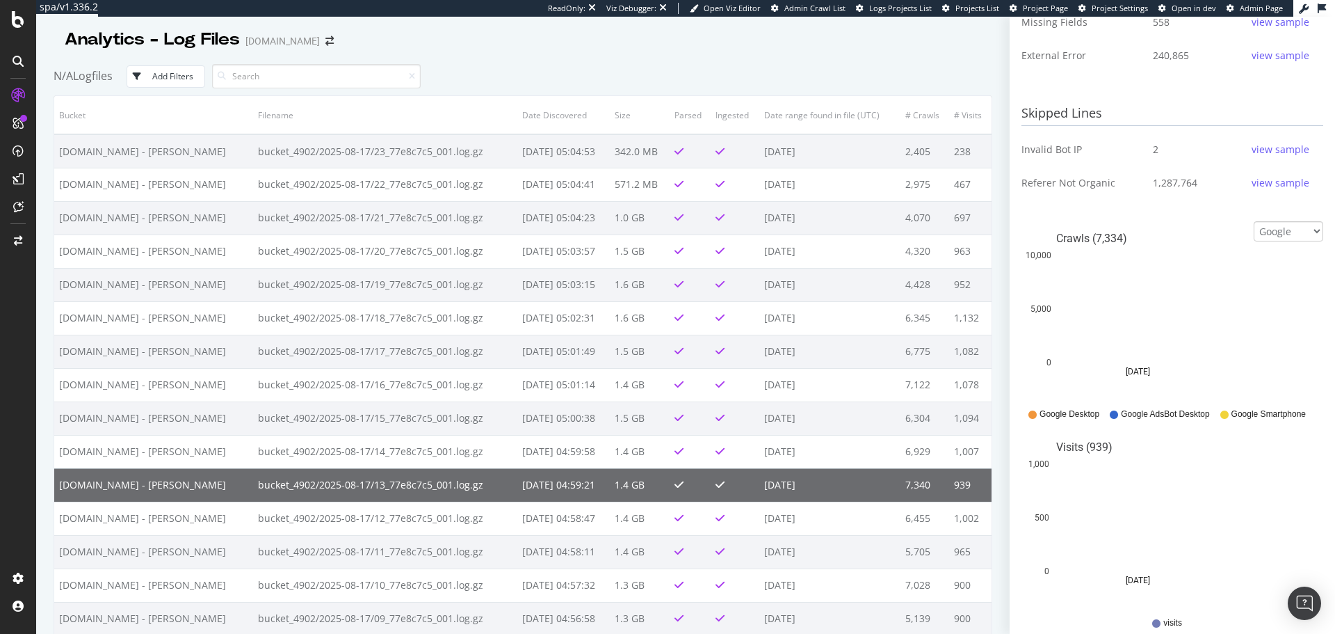
scroll to position [663, 0]
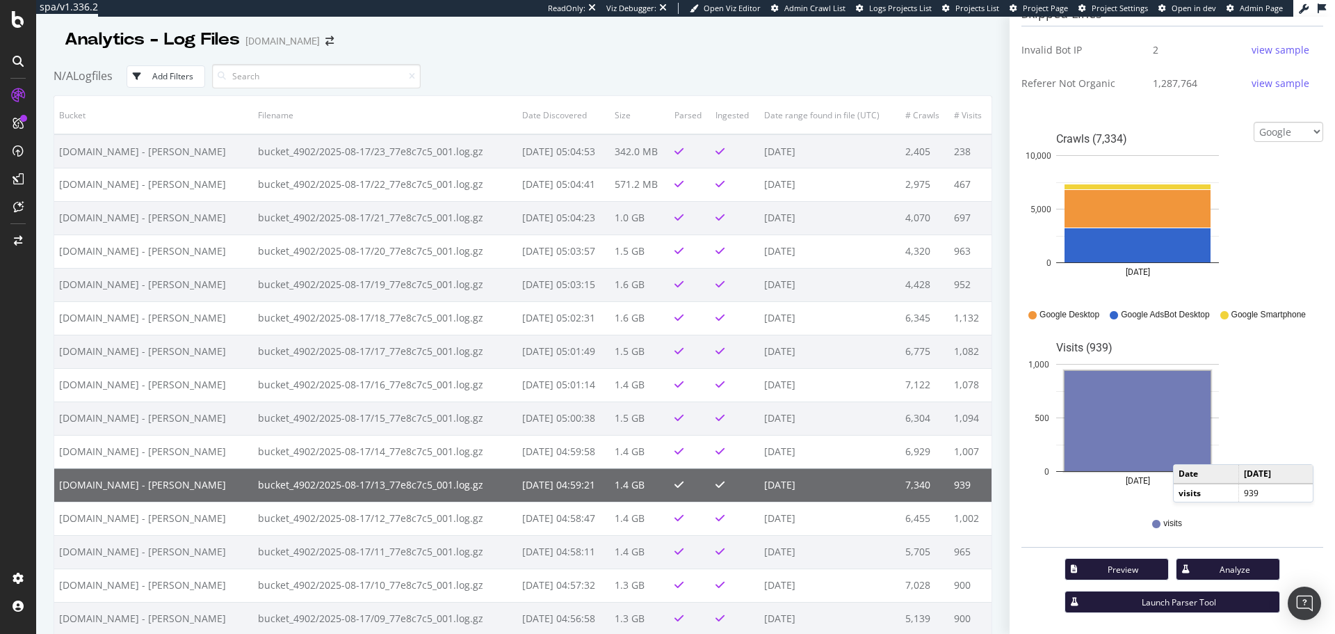
click at [1116, 564] on div "Preview" at bounding box center [1122, 569] width 69 height 12
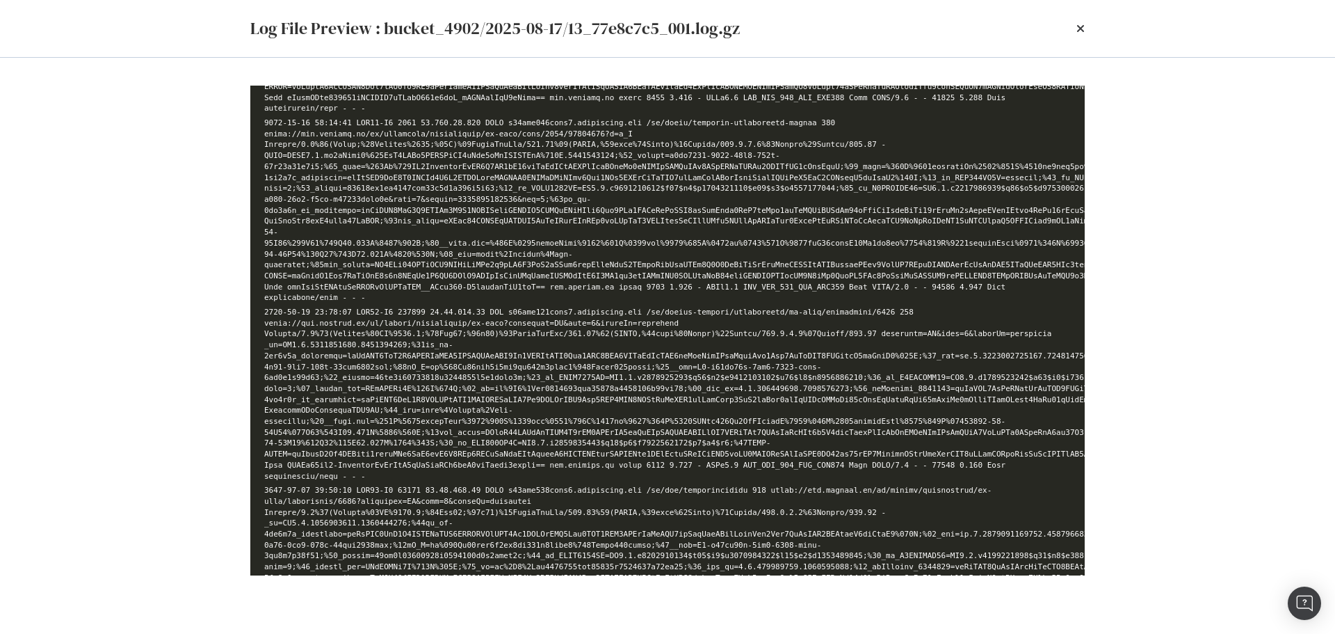
scroll to position [765, 0]
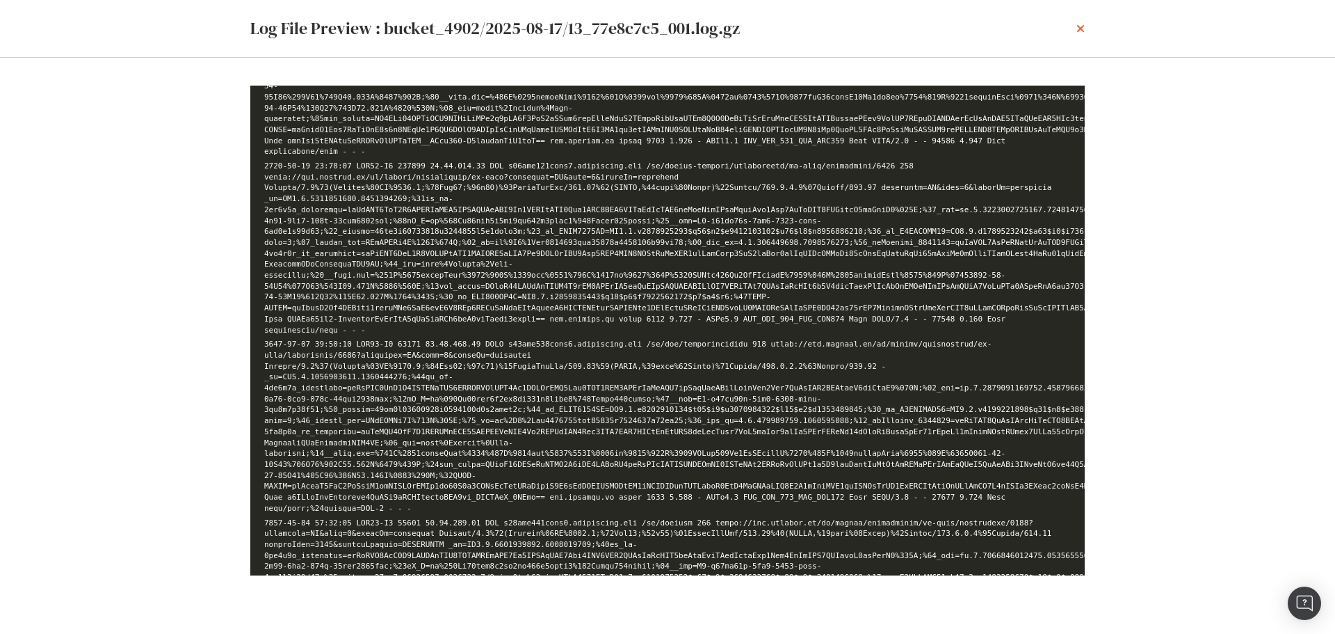
click at [1078, 29] on icon "times" at bounding box center [1081, 28] width 8 height 11
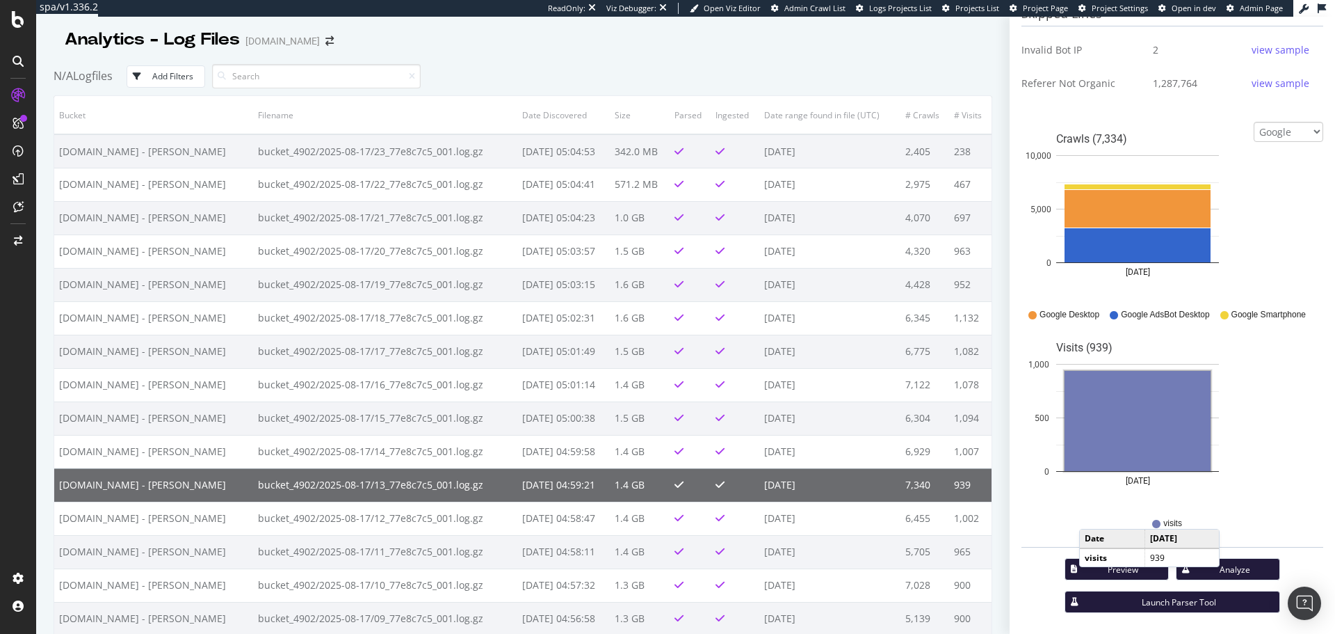
click at [1198, 600] on div "Launch Parser Tool" at bounding box center [1179, 602] width 179 height 12
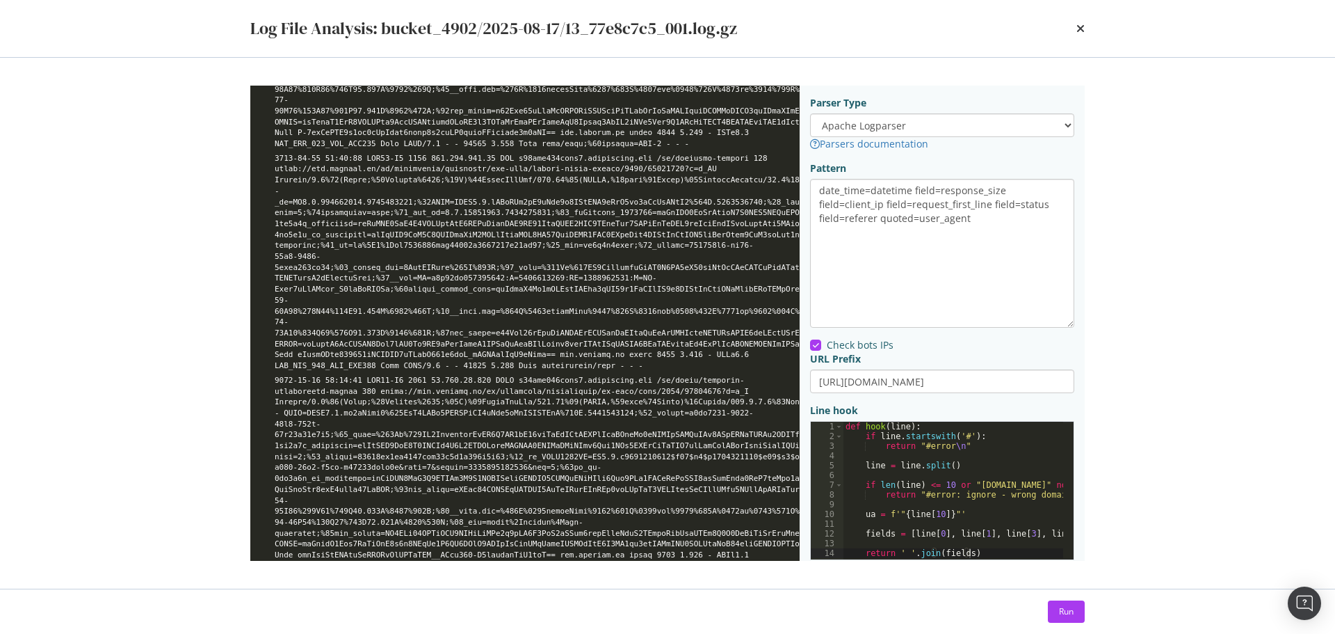
scroll to position [626, 0]
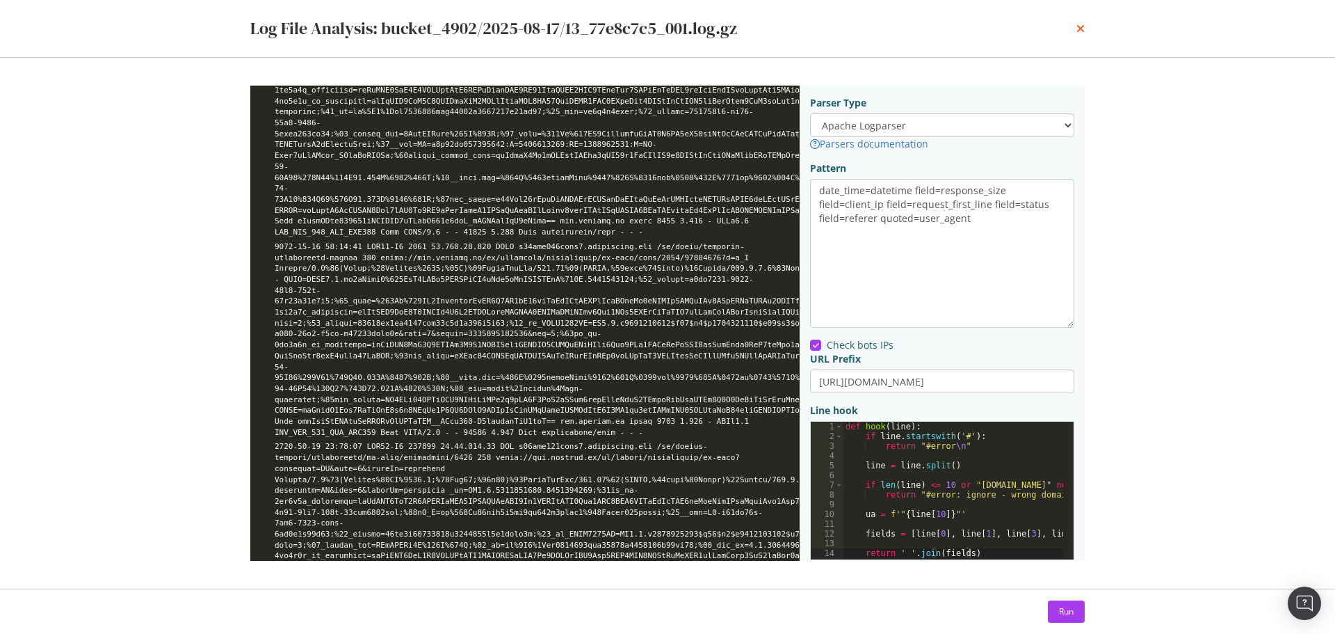
click at [1083, 28] on icon "times" at bounding box center [1081, 28] width 8 height 11
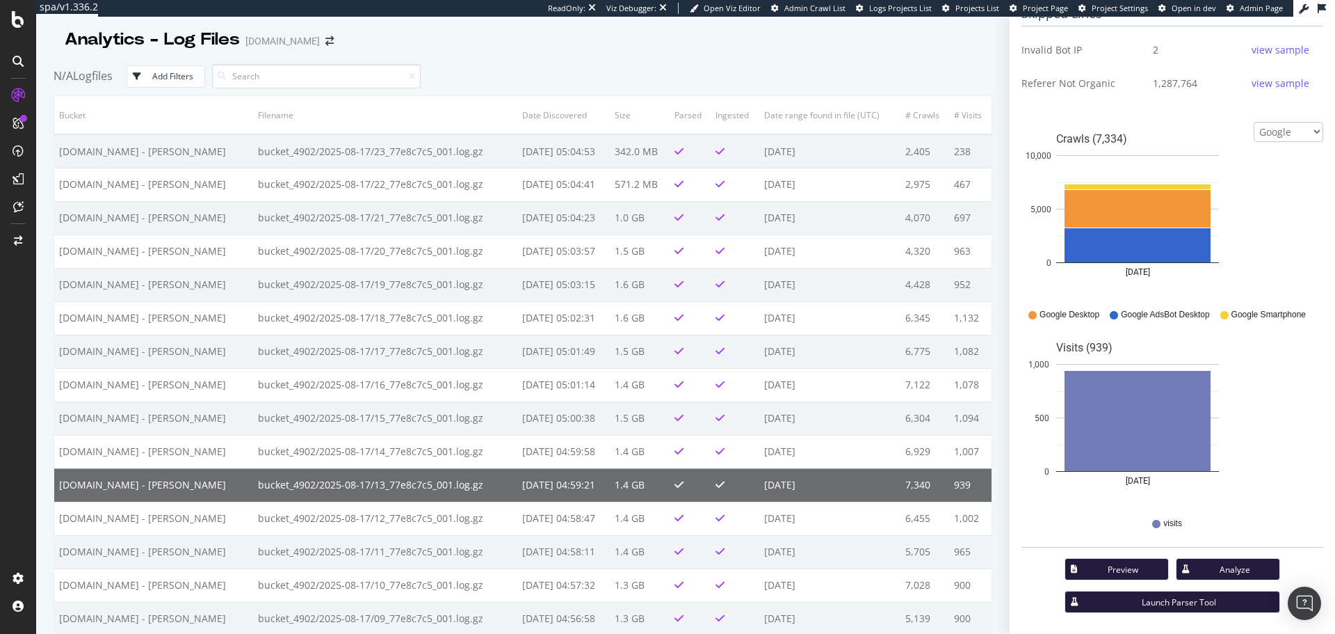
click at [1201, 565] on div "Analyze" at bounding box center [1234, 569] width 67 height 12
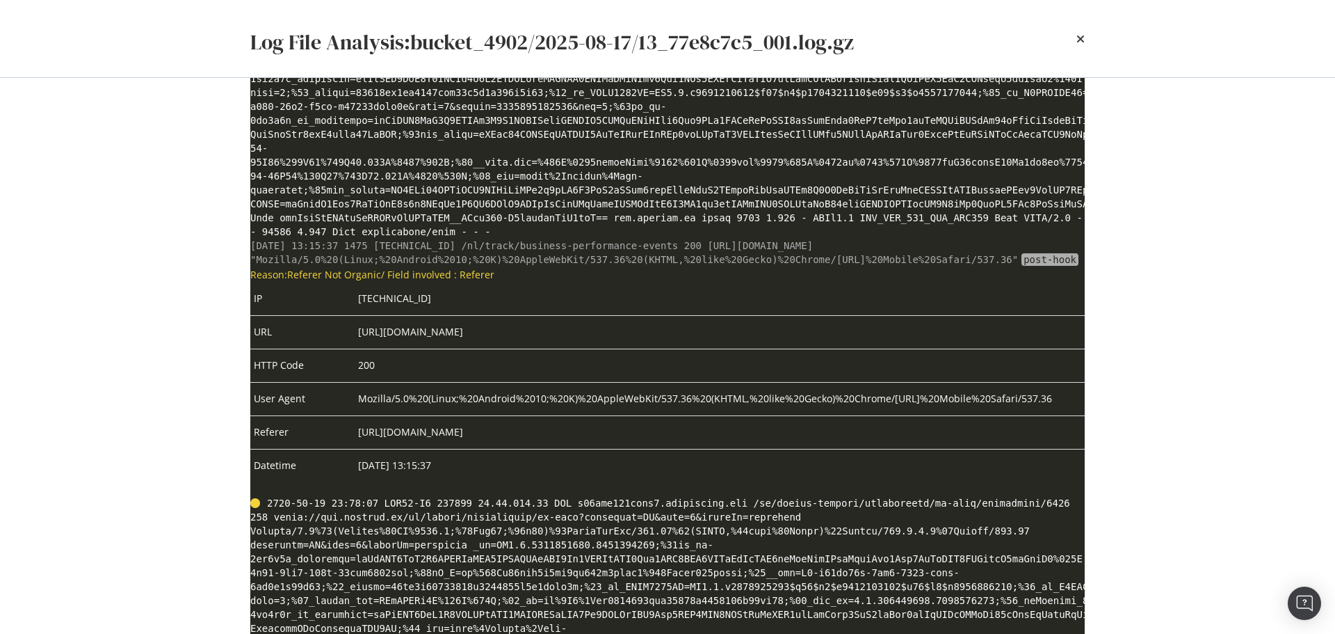
scroll to position [2017, 0]
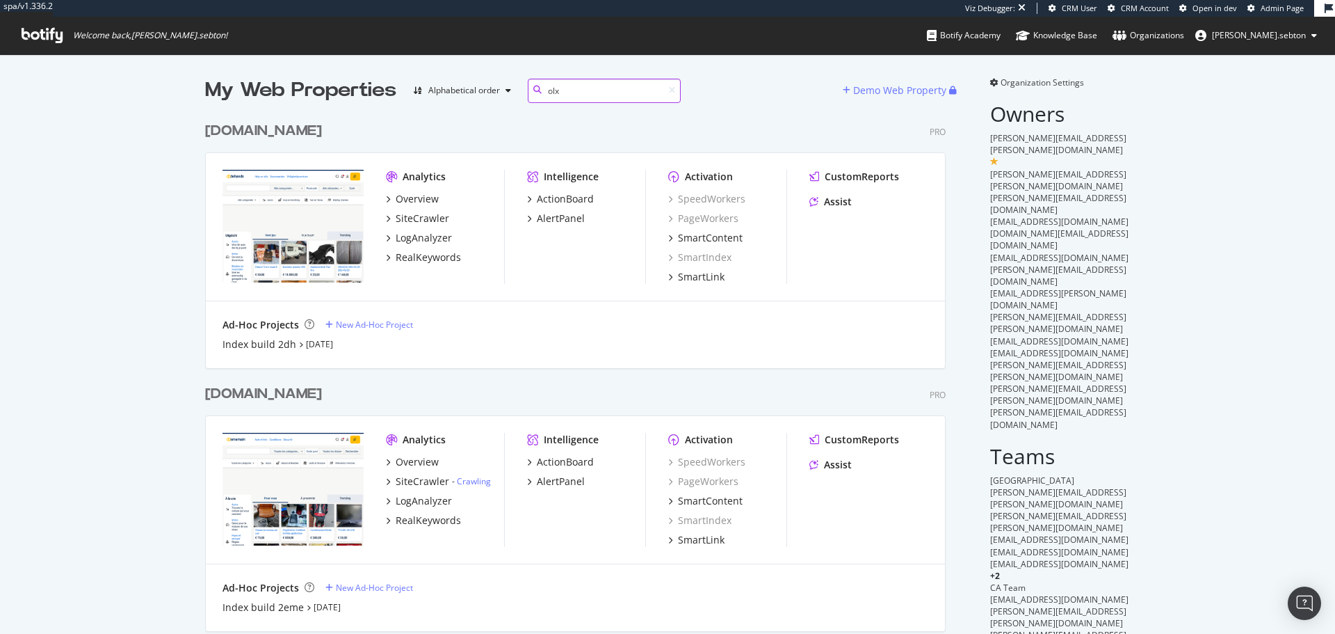
scroll to position [316, 741]
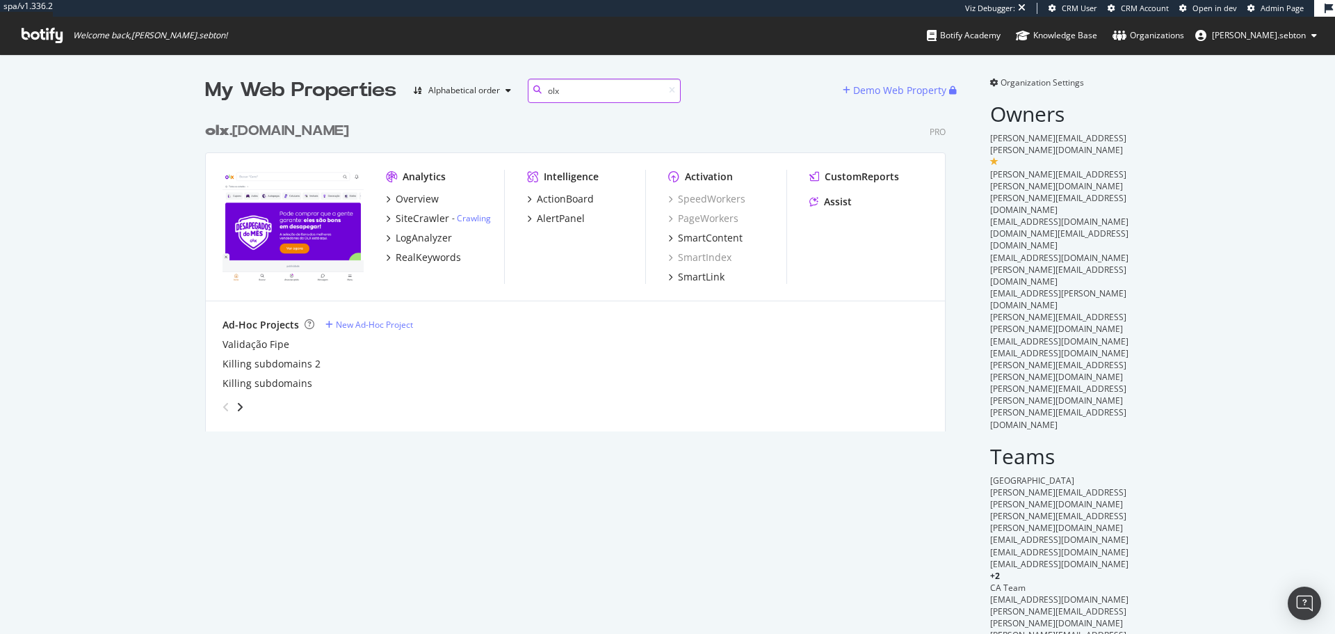
type input "olx"
click at [250, 132] on div "olx .[DOMAIN_NAME]" at bounding box center [277, 131] width 144 height 20
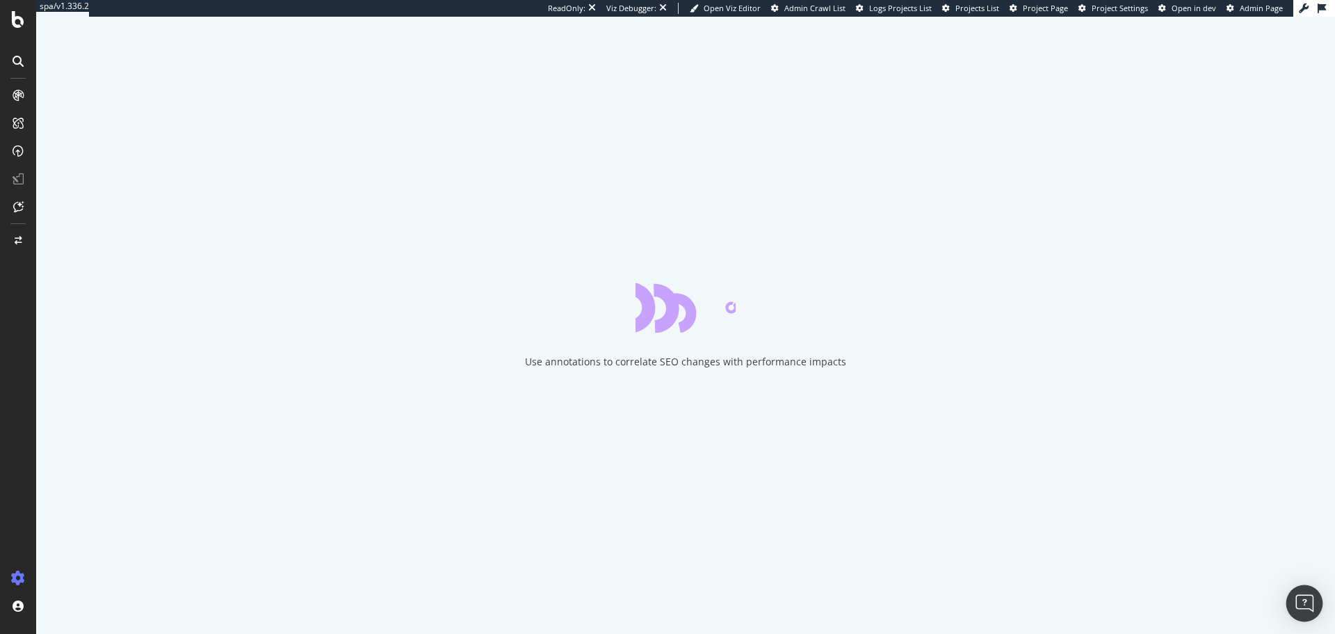
click at [1308, 599] on img "Open Intercom Messenger" at bounding box center [1305, 603] width 18 height 18
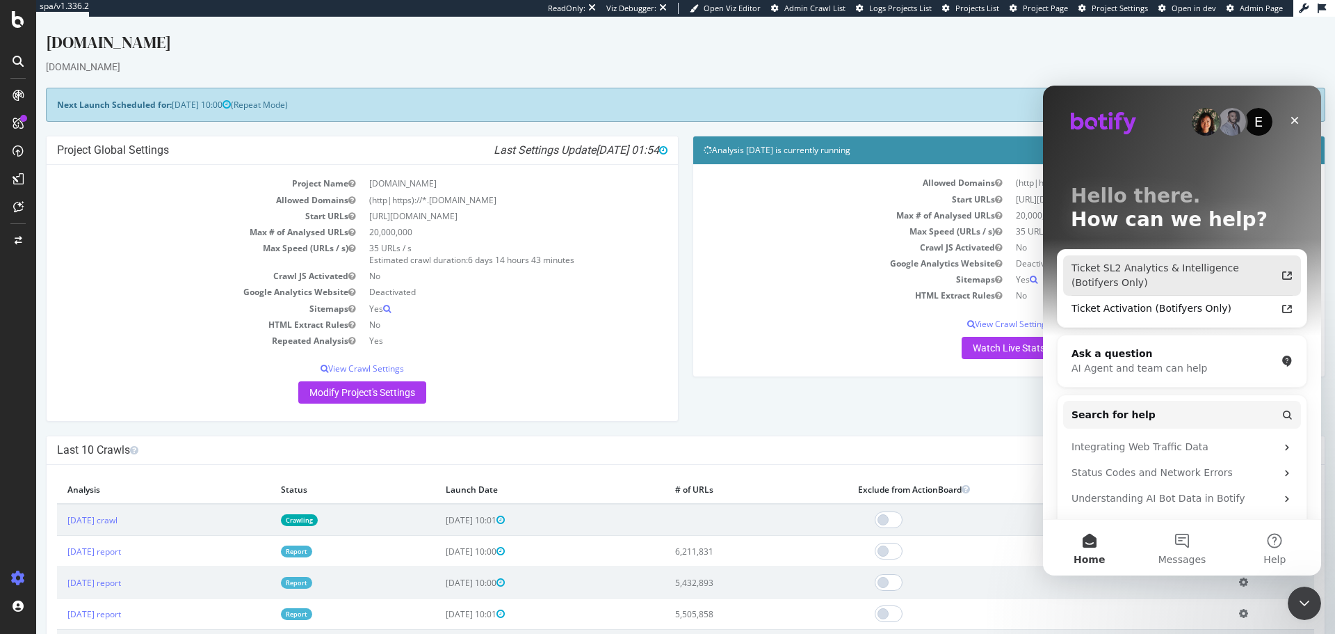
click at [1249, 267] on div "Ticket SL2 Analytics & Intelligence (Botifyers Only)" at bounding box center [1174, 275] width 204 height 29
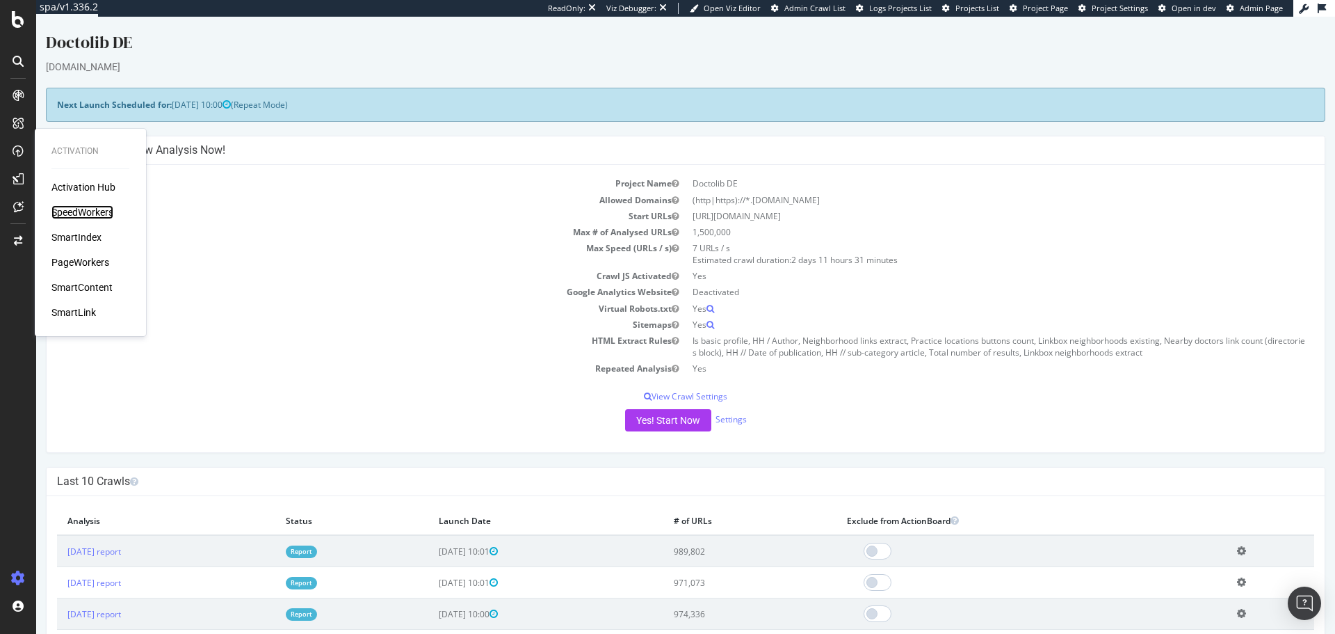
click at [94, 214] on div "SpeedWorkers" at bounding box center [82, 212] width 62 height 14
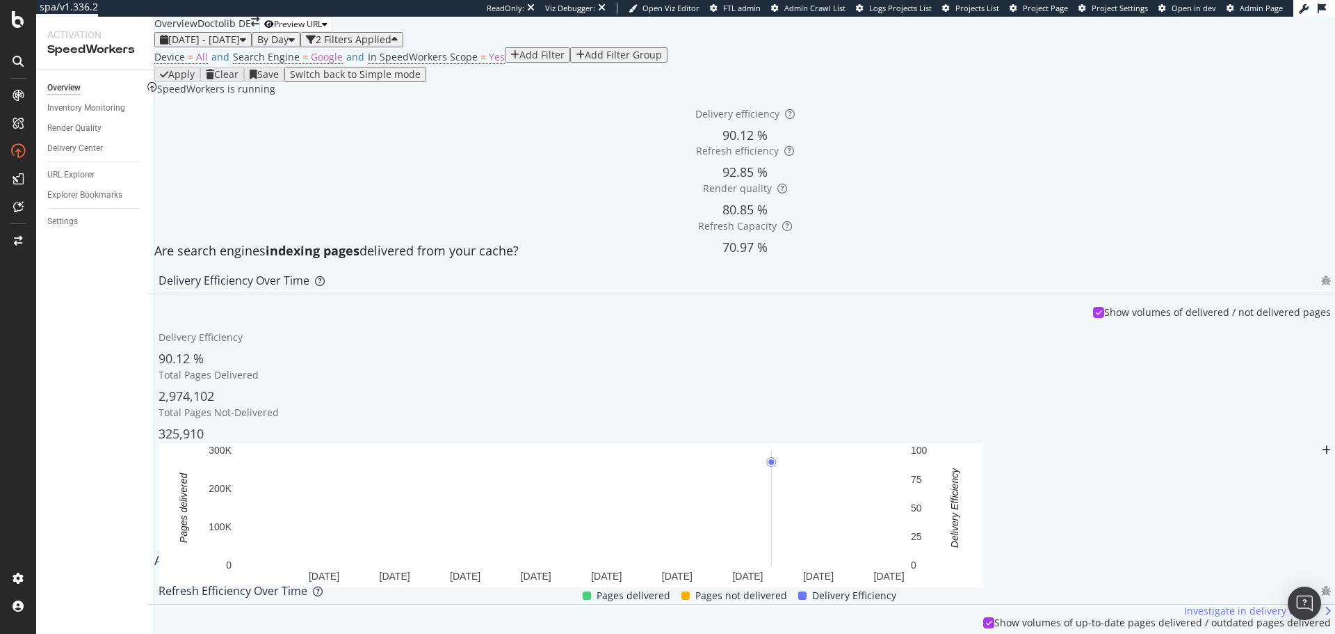
scroll to position [765, 0]
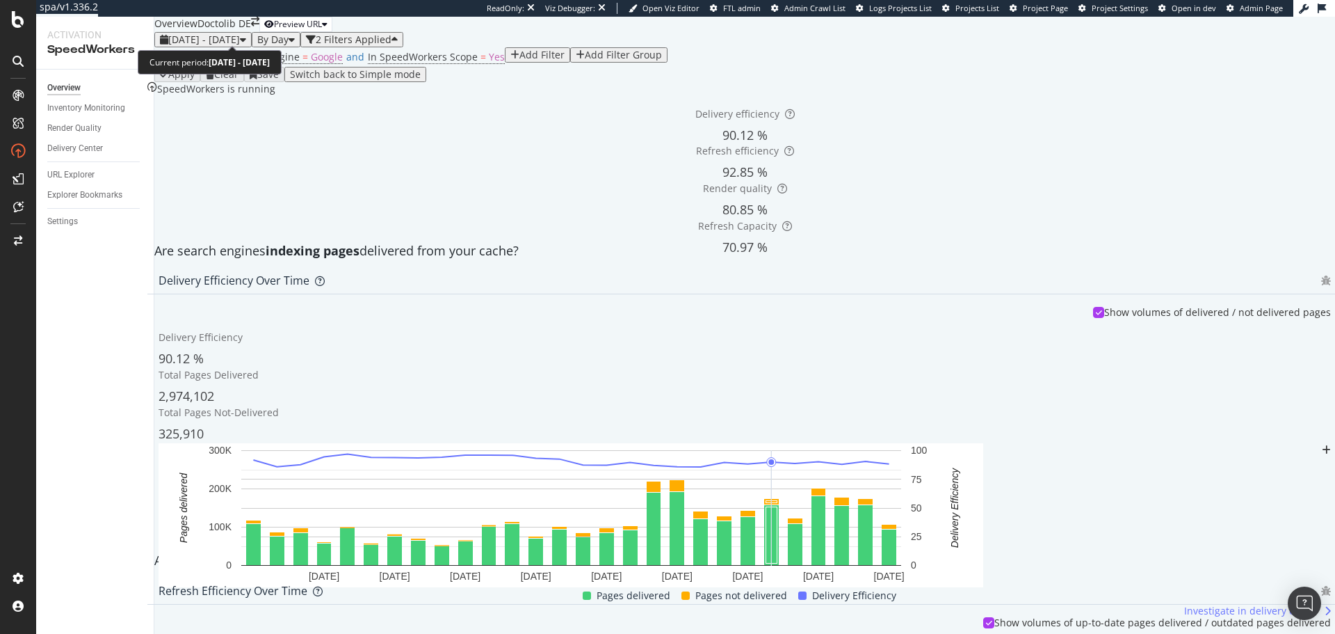
click at [246, 41] on div "[DATE] - [DATE]" at bounding box center [203, 39] width 86 height 11
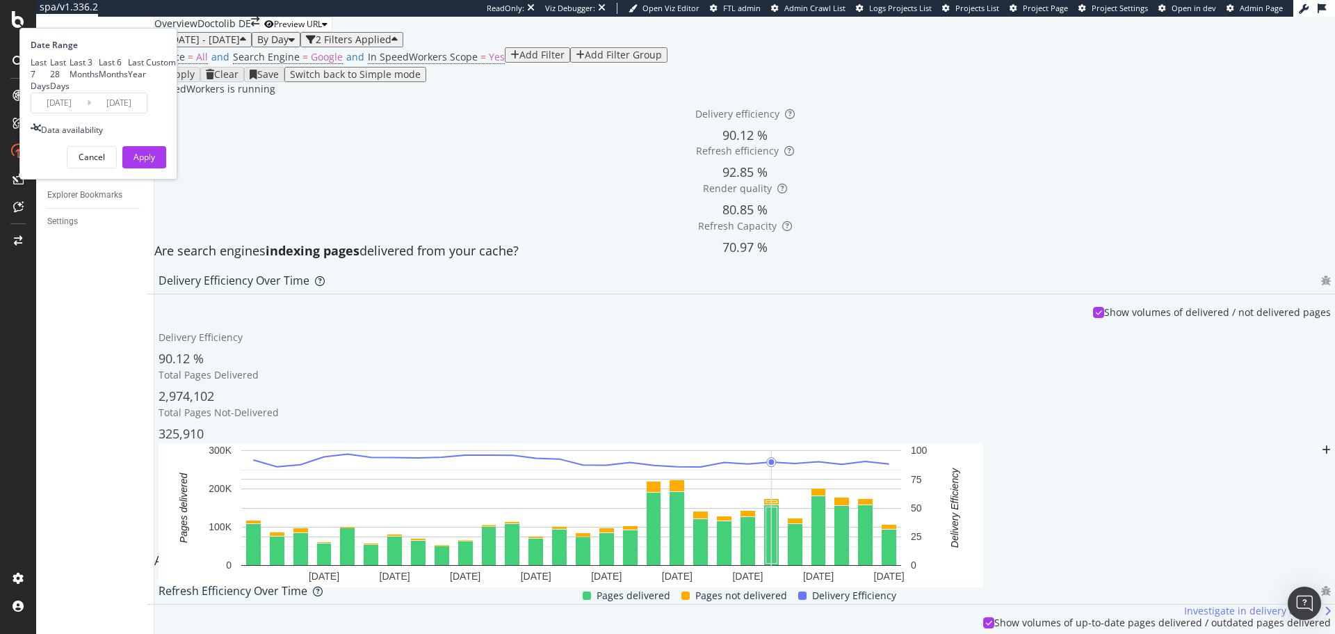
click at [99, 80] on div "Last 3 Months" at bounding box center [84, 68] width 29 height 24
type input "2025/05/19"
click at [155, 168] on div "Apply" at bounding box center [145, 157] width 22 height 21
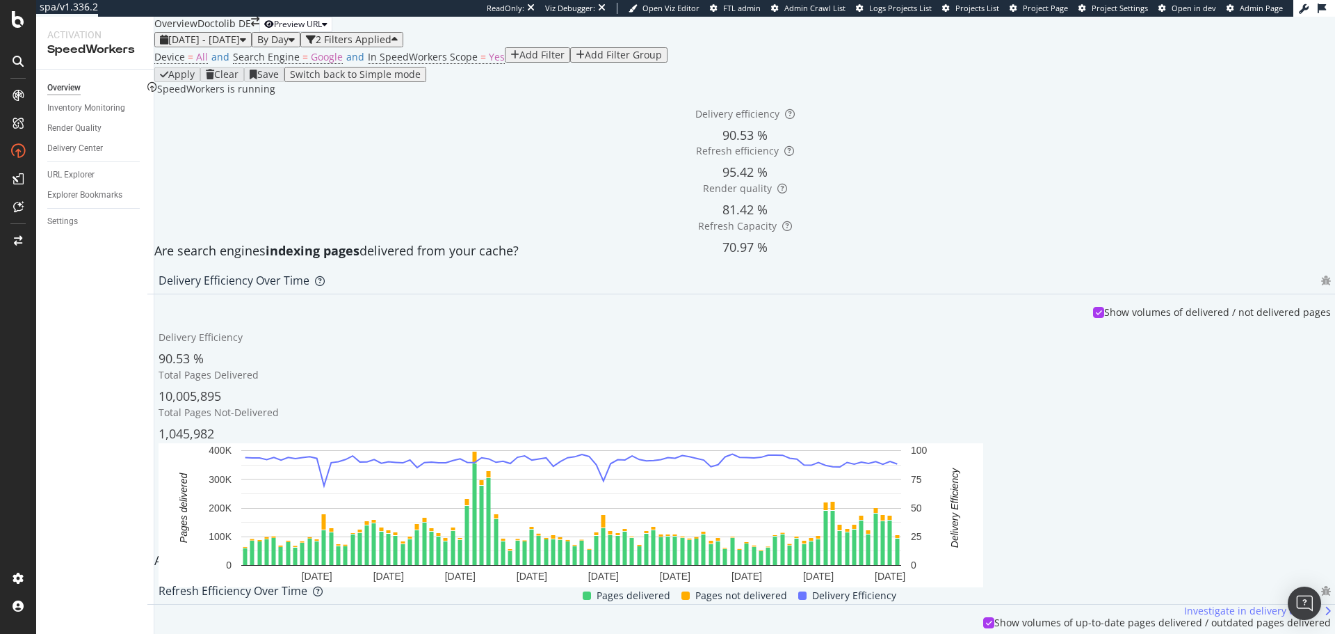
click at [295, 39] on div "By Day" at bounding box center [276, 39] width 38 height 11
drag, startPoint x: 339, startPoint y: 56, endPoint x: 265, endPoint y: 43, distance: 75.5
click at [338, 56] on span "By Hour" at bounding box center [334, 61] width 37 height 13
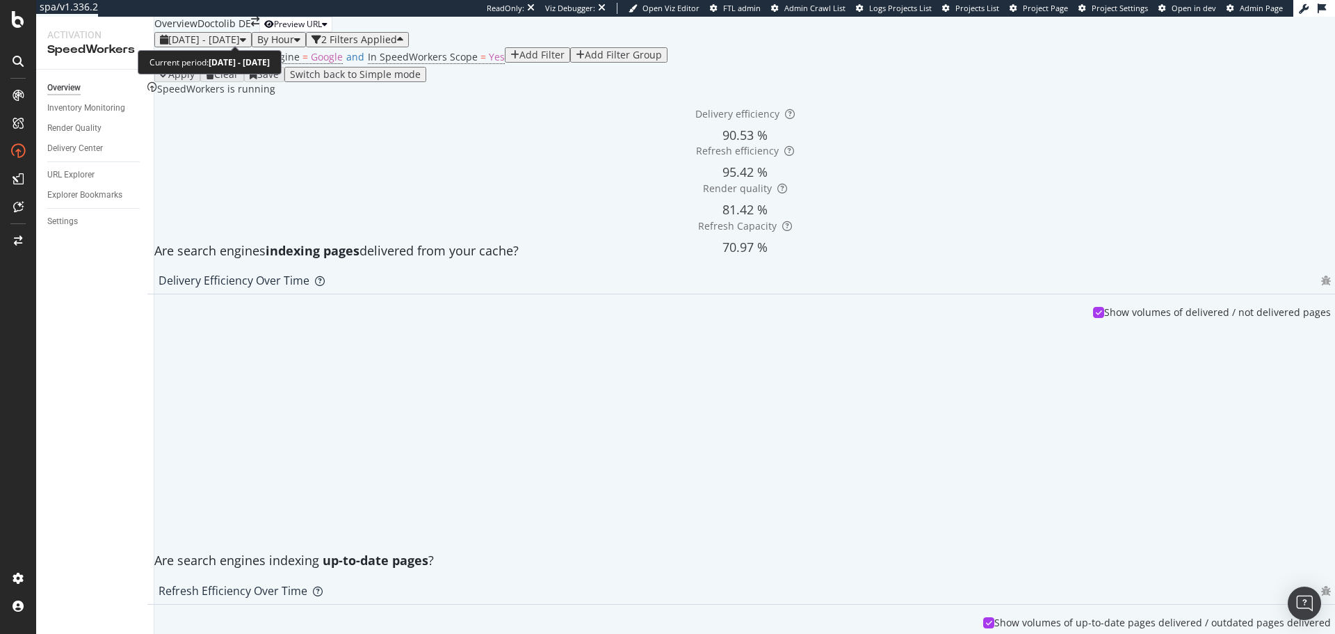
click at [239, 38] on span "2025 May. 19th - Aug. 18th" at bounding box center [204, 39] width 72 height 13
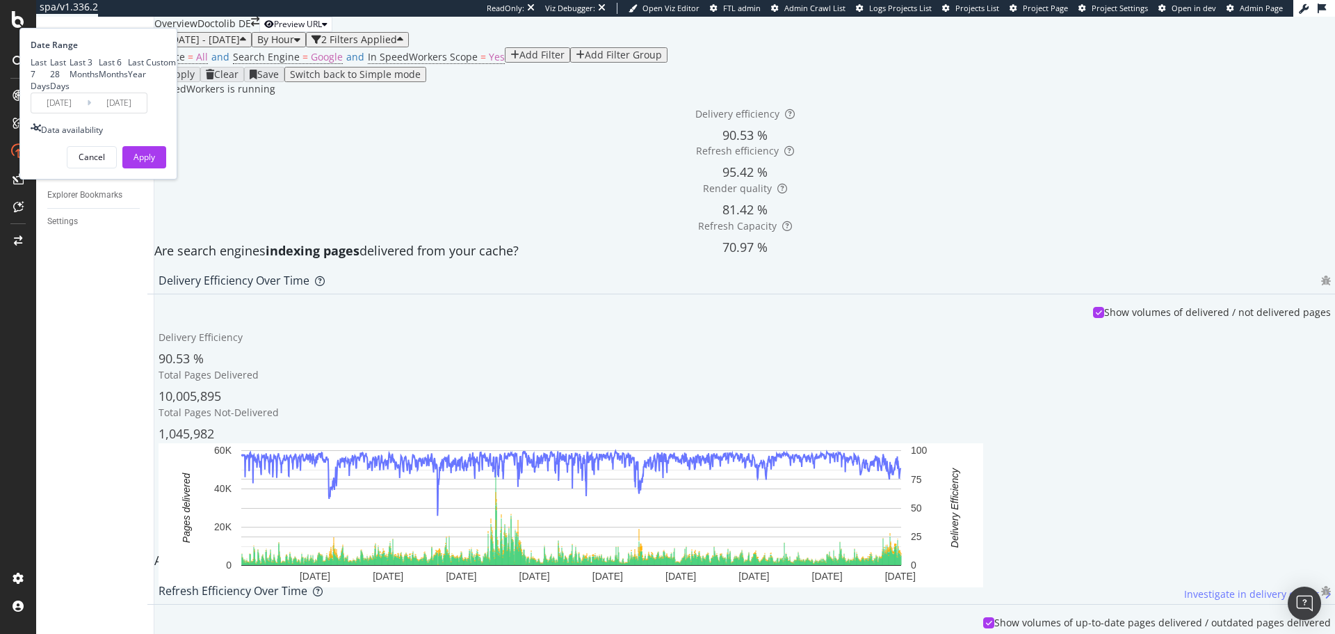
click at [155, 163] on div "Apply" at bounding box center [145, 157] width 22 height 12
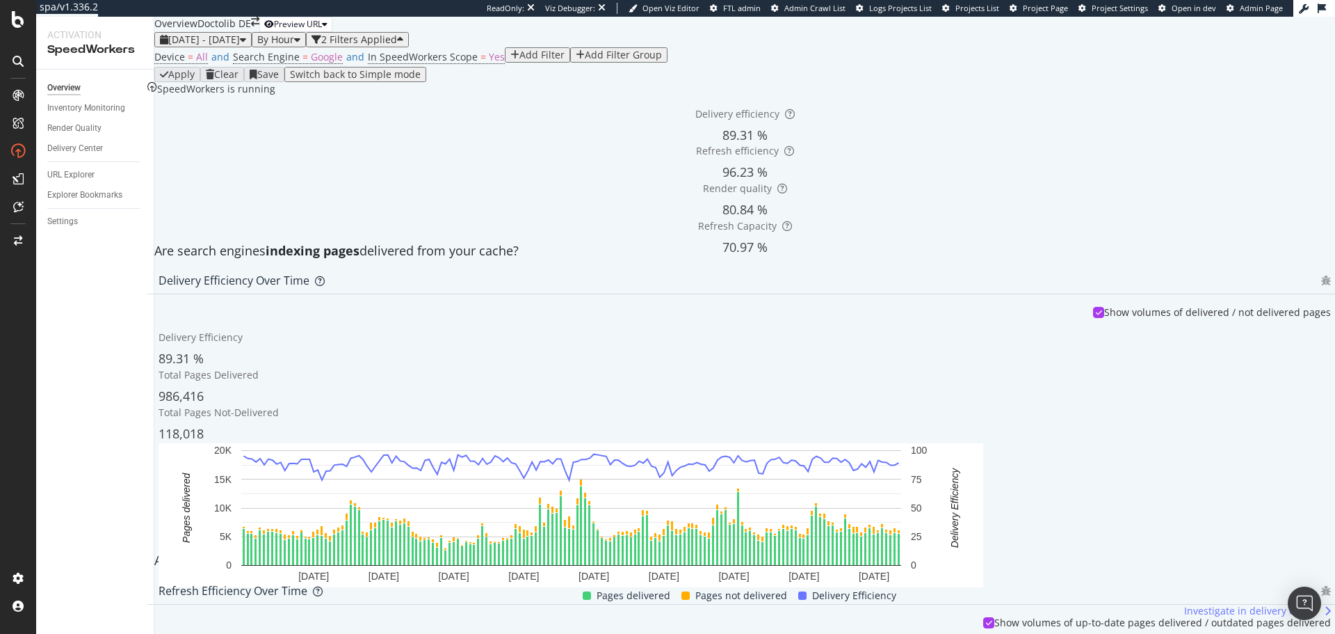
click at [520, 61] on div "Add Filter" at bounding box center [542, 54] width 45 height 11
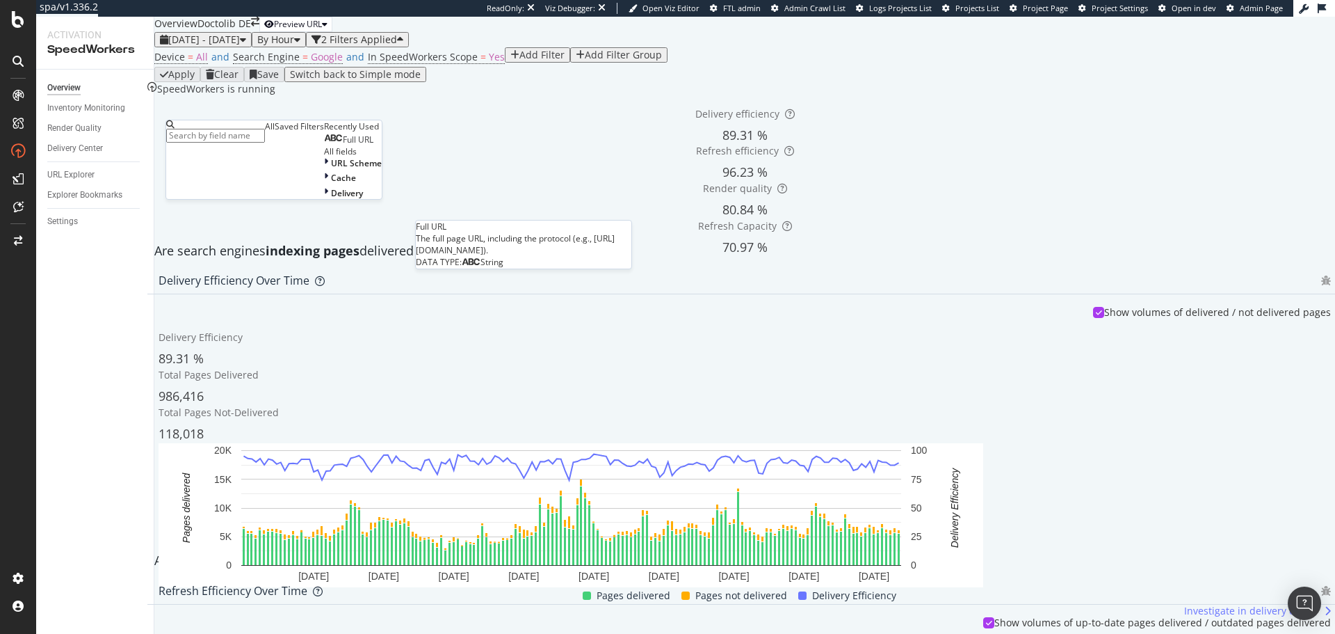
click at [343, 145] on span "Full URL" at bounding box center [358, 140] width 31 height 12
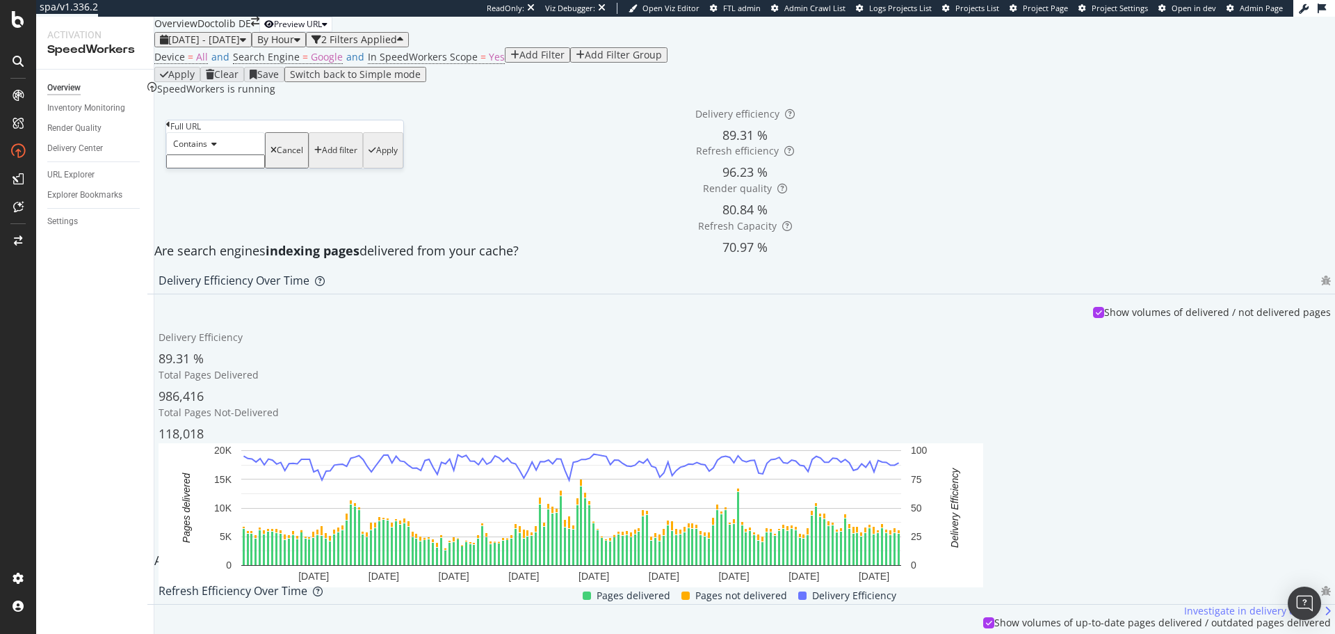
click at [218, 168] on input "text" at bounding box center [215, 161] width 99 height 14
type input "ln="
click at [376, 159] on div "Apply" at bounding box center [387, 155] width 22 height 10
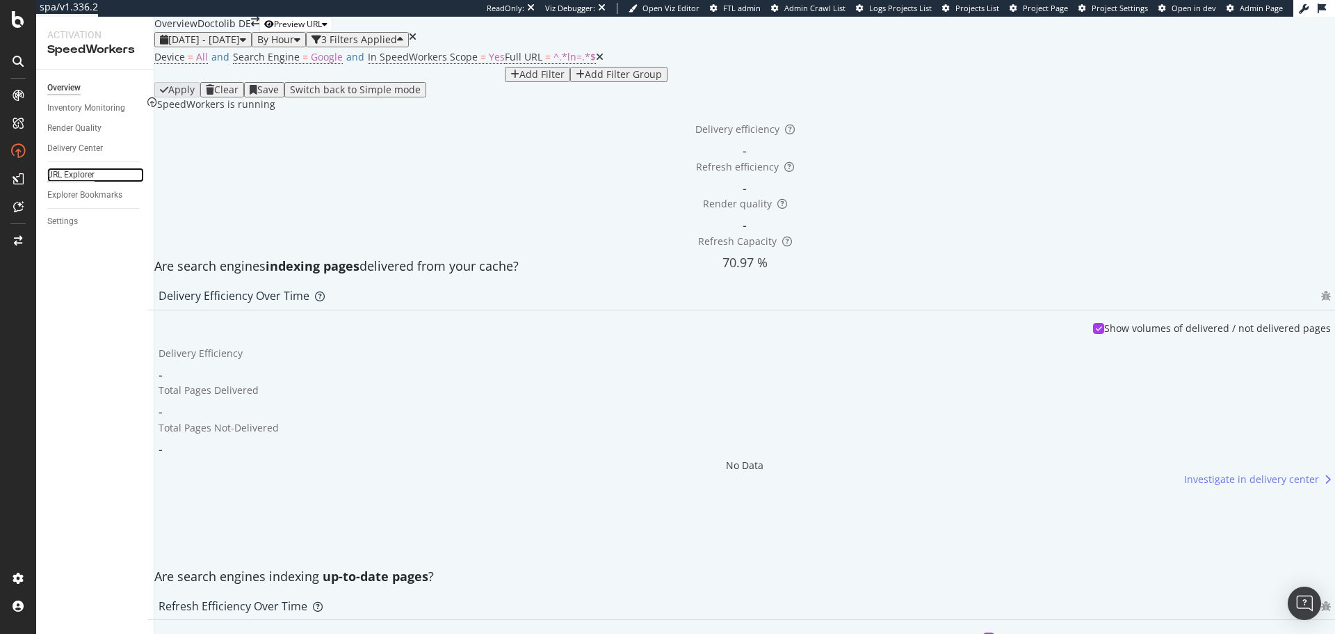
click at [81, 172] on div "URL Explorer" at bounding box center [70, 175] width 47 height 15
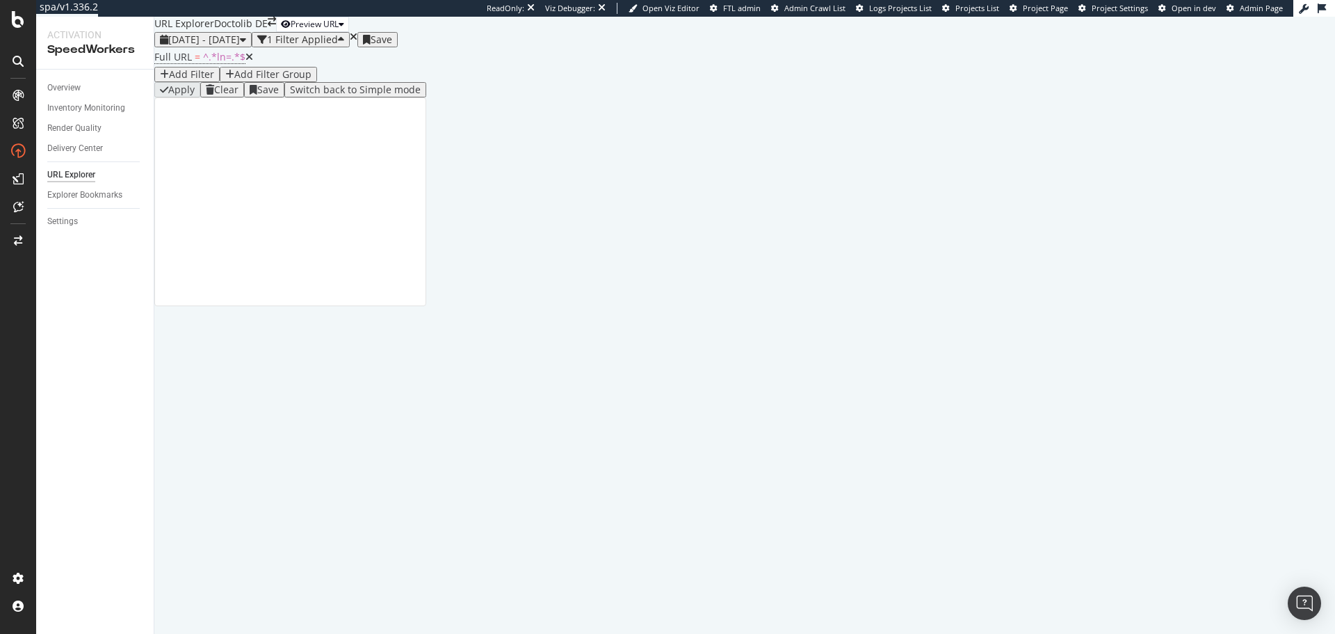
click at [250, 62] on icon at bounding box center [250, 57] width 8 height 10
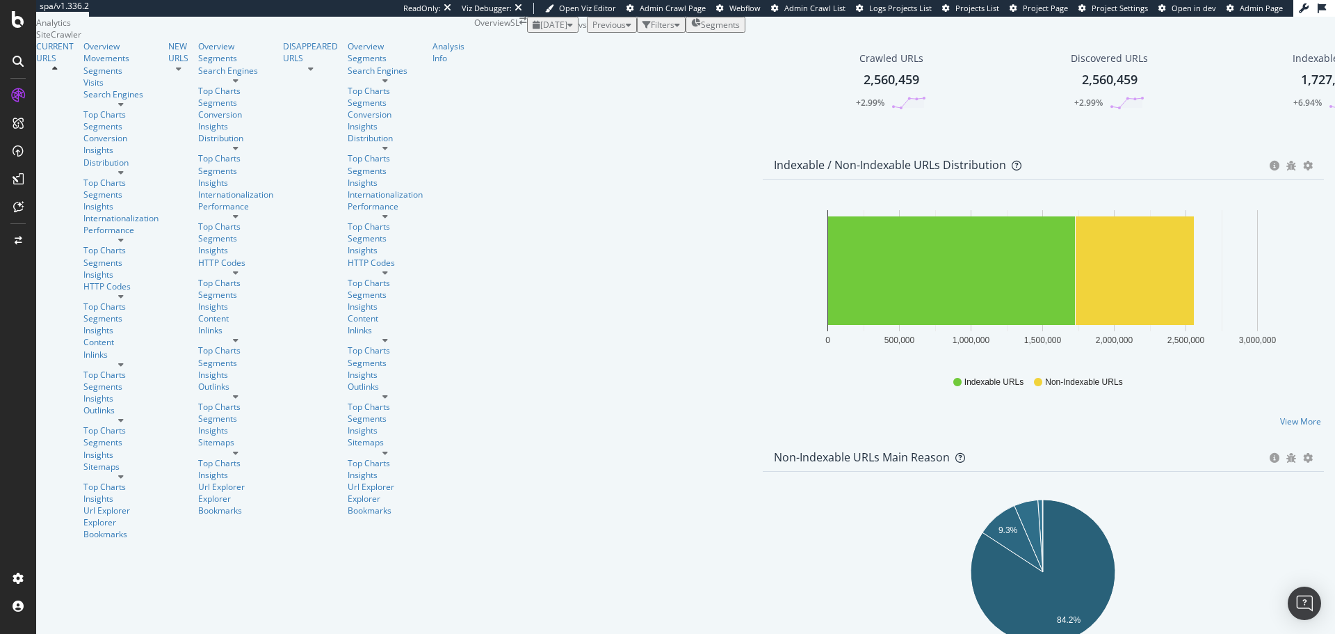
click at [651, 31] on div "Filters" at bounding box center [663, 25] width 24 height 12
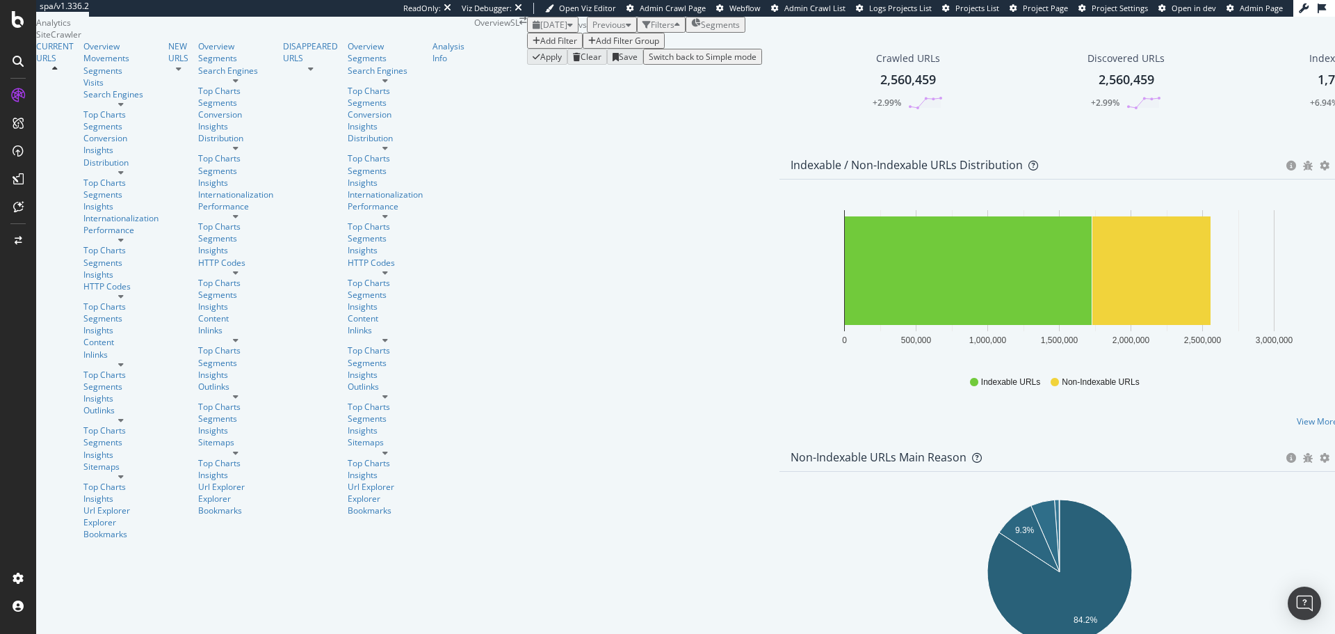
click at [540, 47] on div "Add Filter" at bounding box center [558, 41] width 37 height 12
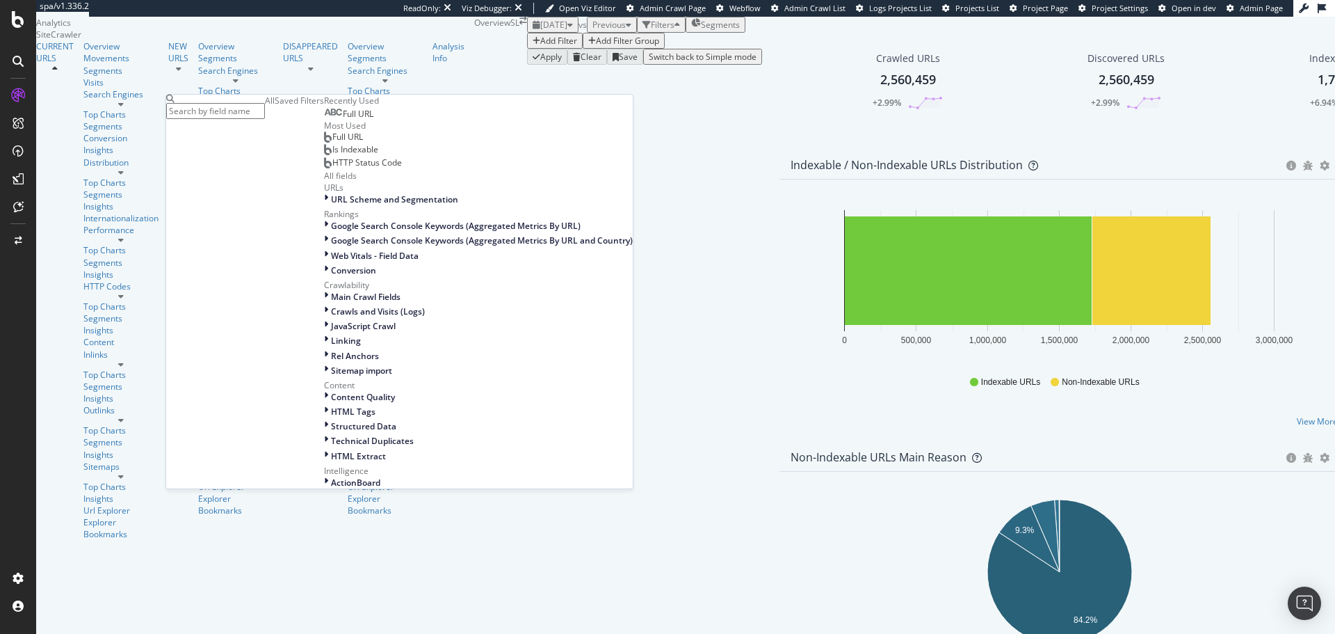
click at [324, 120] on div "Full URL" at bounding box center [478, 112] width 309 height 13
click at [324, 120] on div "Full URL" at bounding box center [348, 113] width 49 height 11
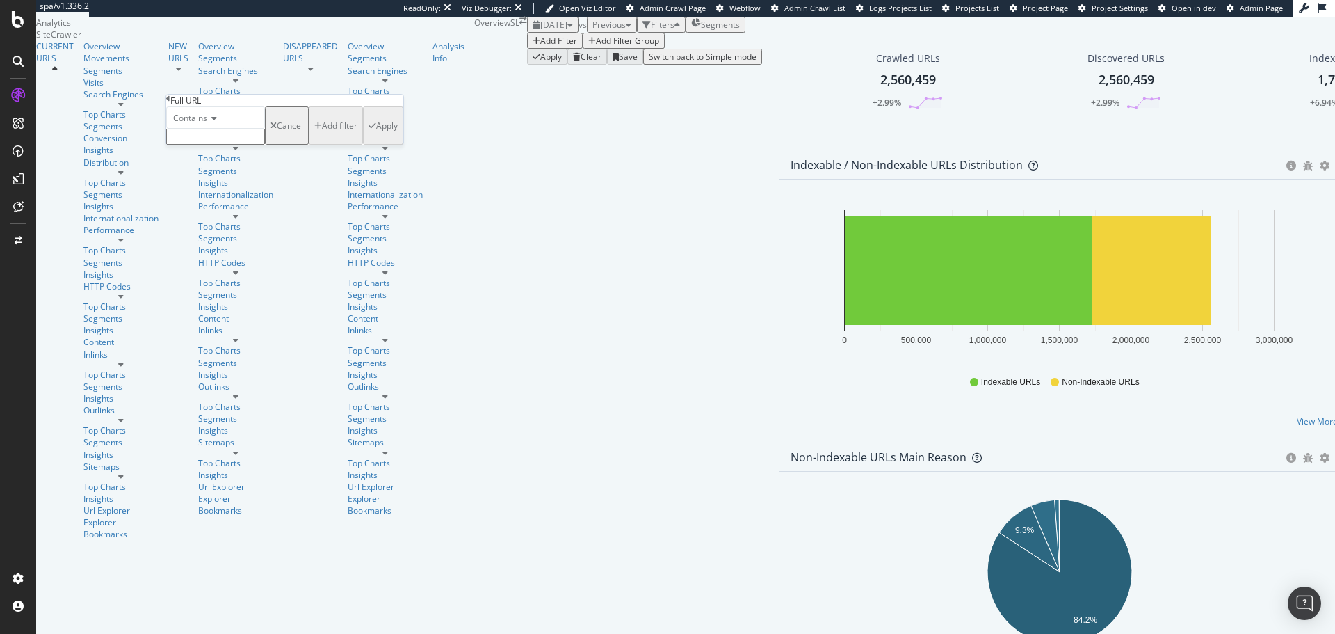
click at [241, 145] on input "text" at bounding box center [215, 137] width 99 height 16
type input "ln="
drag, startPoint x: 305, startPoint y: 198, endPoint x: 70, endPoint y: 369, distance: 290.7
click at [369, 134] on div "button" at bounding box center [373, 130] width 8 height 8
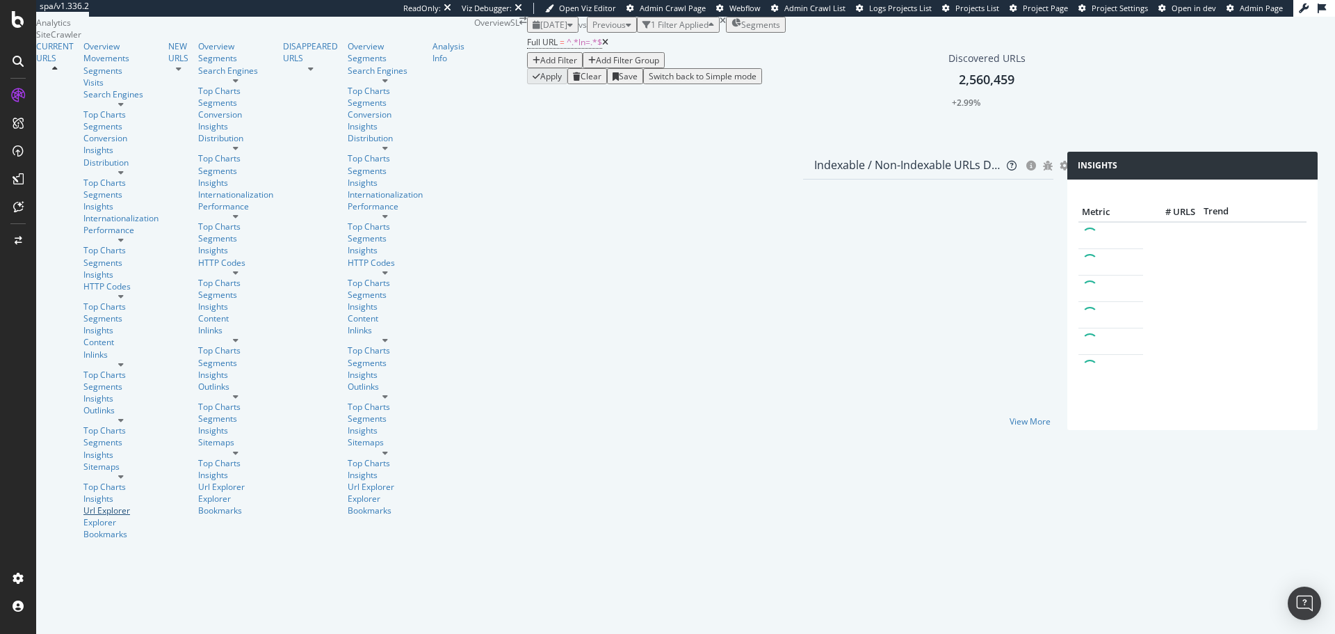
click at [83, 504] on div "Url Explorer" at bounding box center [120, 510] width 75 height 12
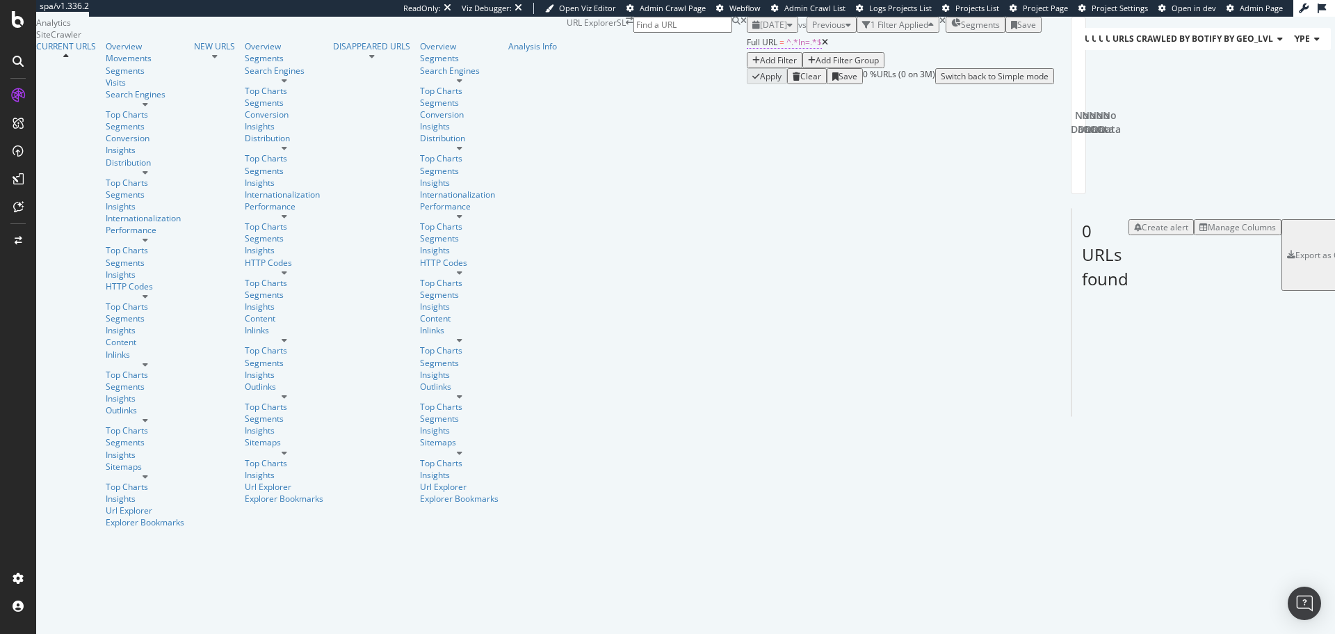
click at [787, 48] on span "^.*ln=.*$" at bounding box center [804, 42] width 35 height 12
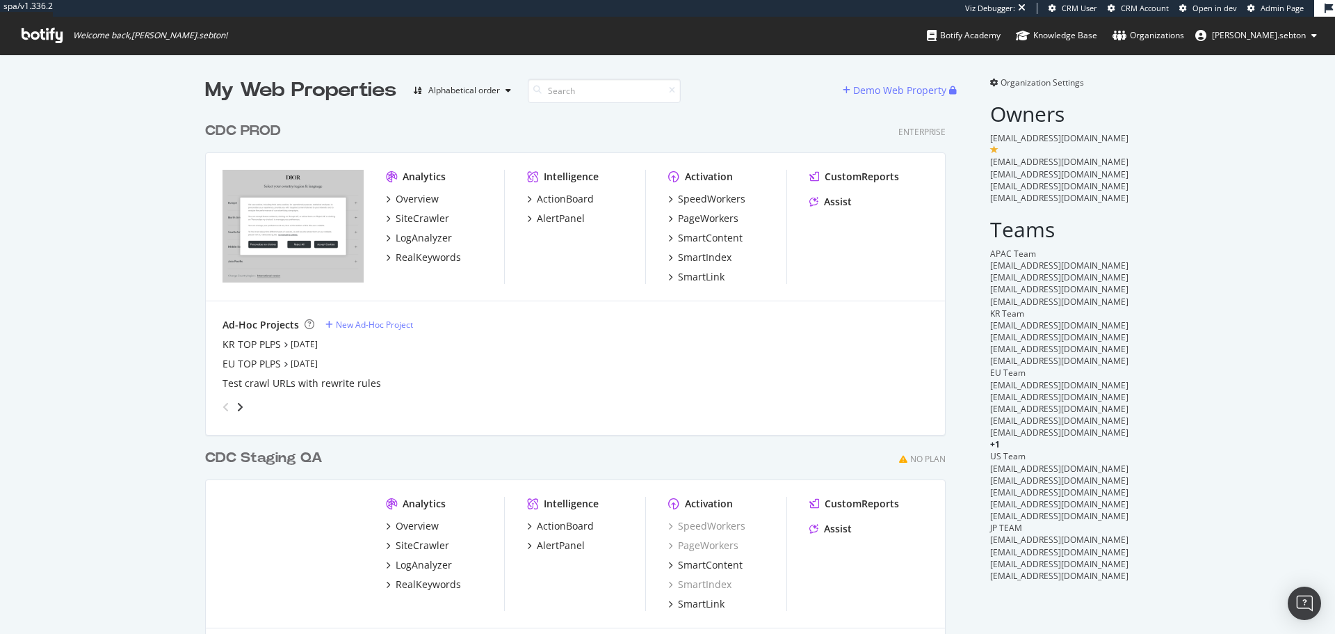
scroll to position [599, 741]
click at [417, 252] on div "RealKeywords" at bounding box center [428, 257] width 65 height 14
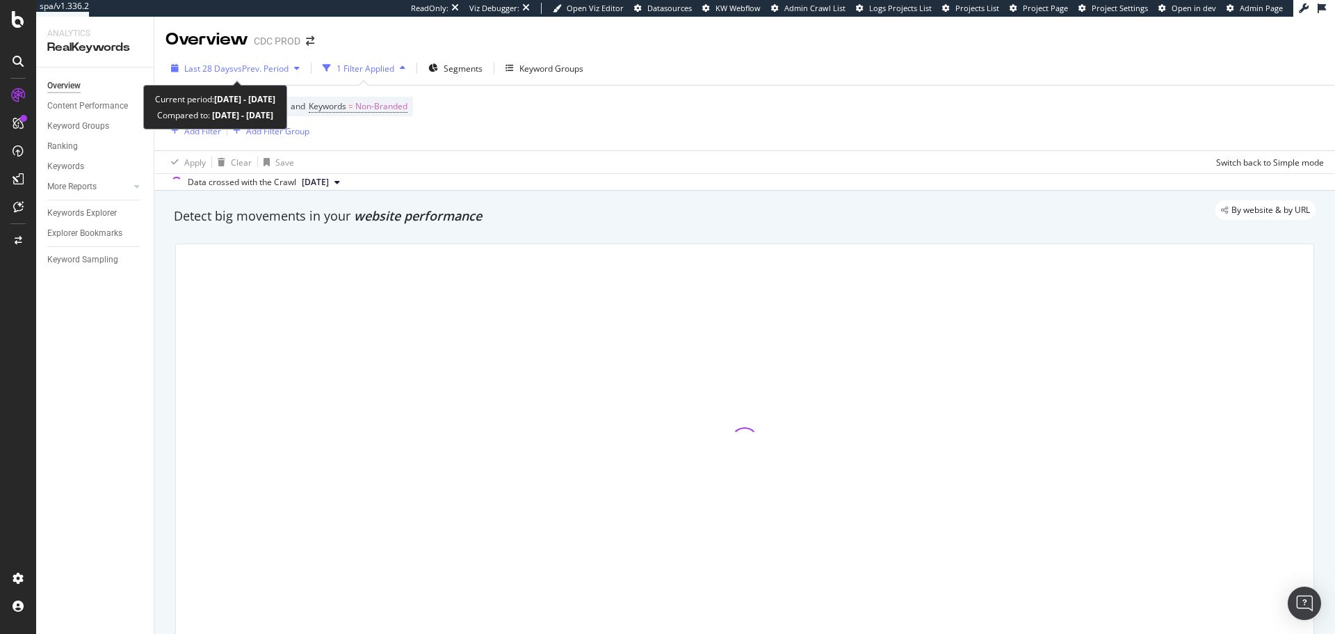
click at [234, 67] on span "vs Prev. Period" at bounding box center [261, 69] width 55 height 12
